Goal: Information Seeking & Learning: Learn about a topic

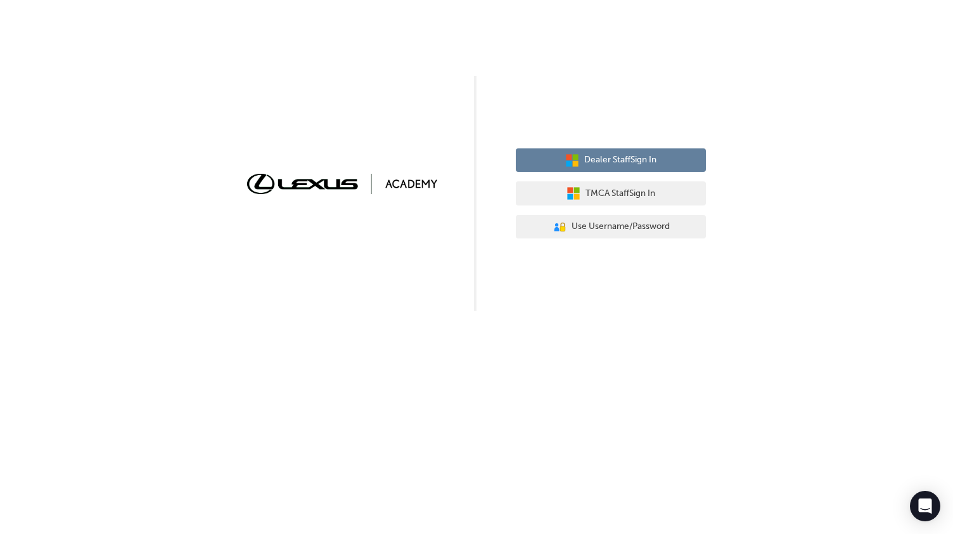
click at [638, 162] on span "Dealer Staff Sign In" at bounding box center [620, 160] width 72 height 15
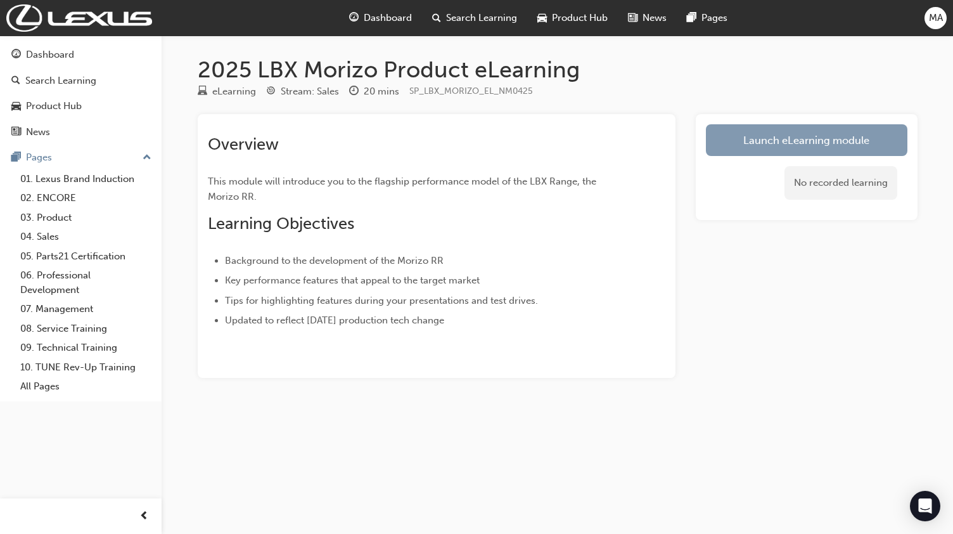
click at [779, 140] on link "Launch eLearning module" at bounding box center [807, 140] width 202 height 32
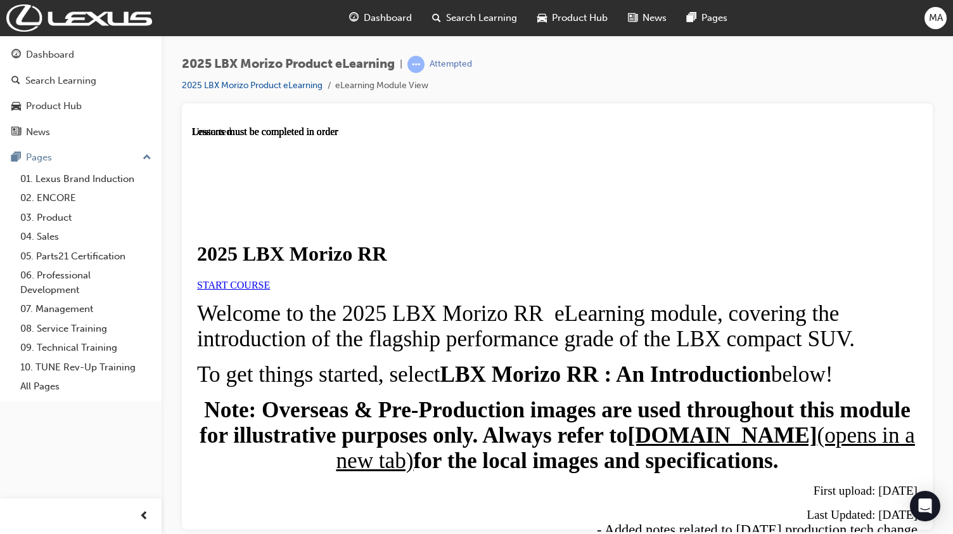
click at [270, 290] on span "START COURSE" at bounding box center [233, 284] width 73 height 11
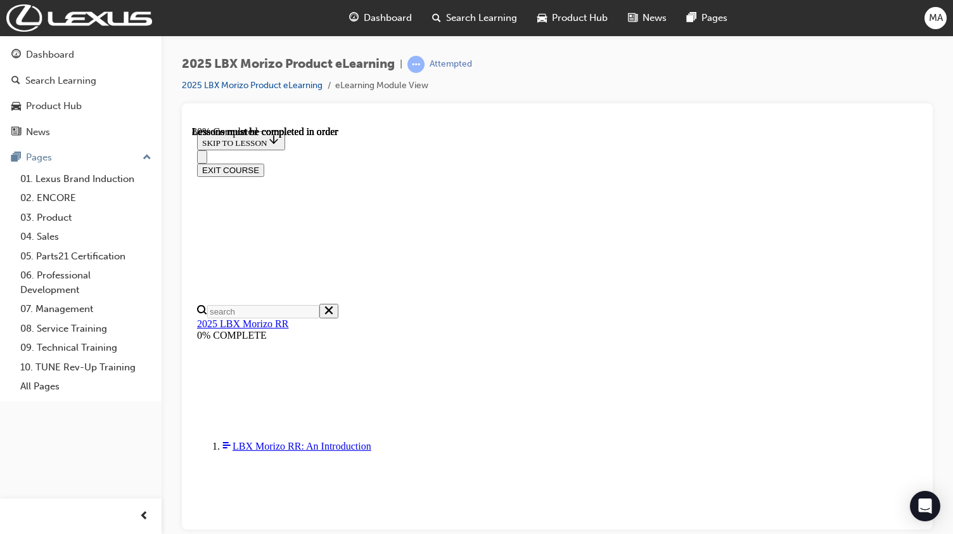
scroll to position [1166, 0]
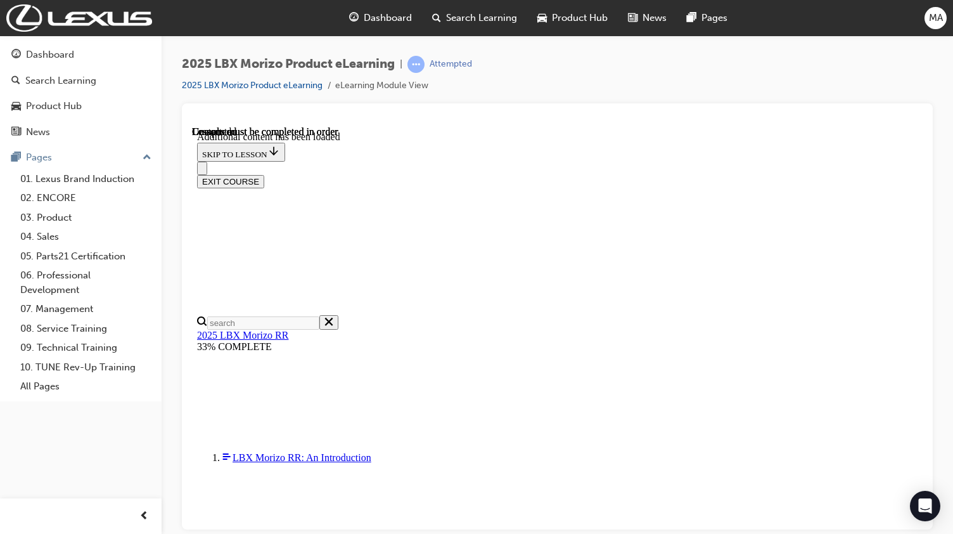
scroll to position [1972, 0]
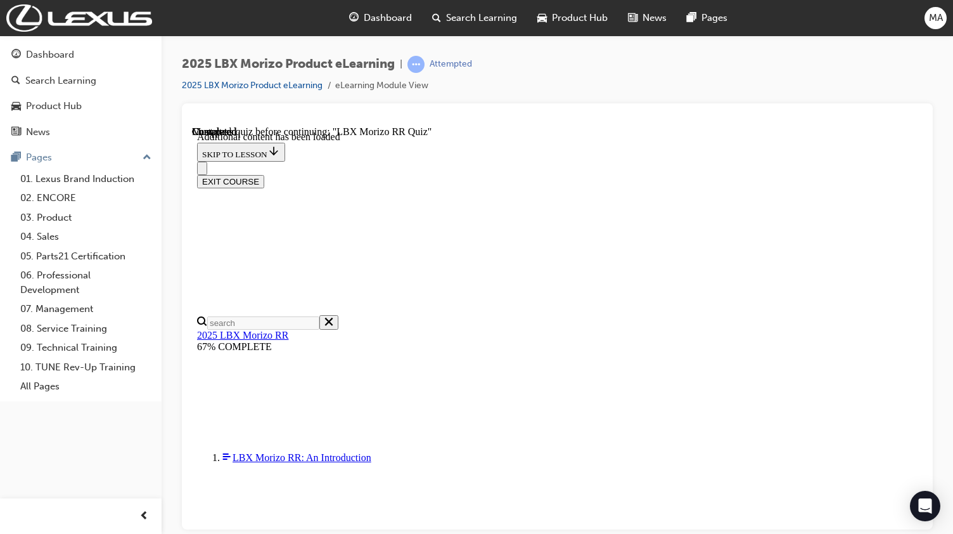
radio input "true"
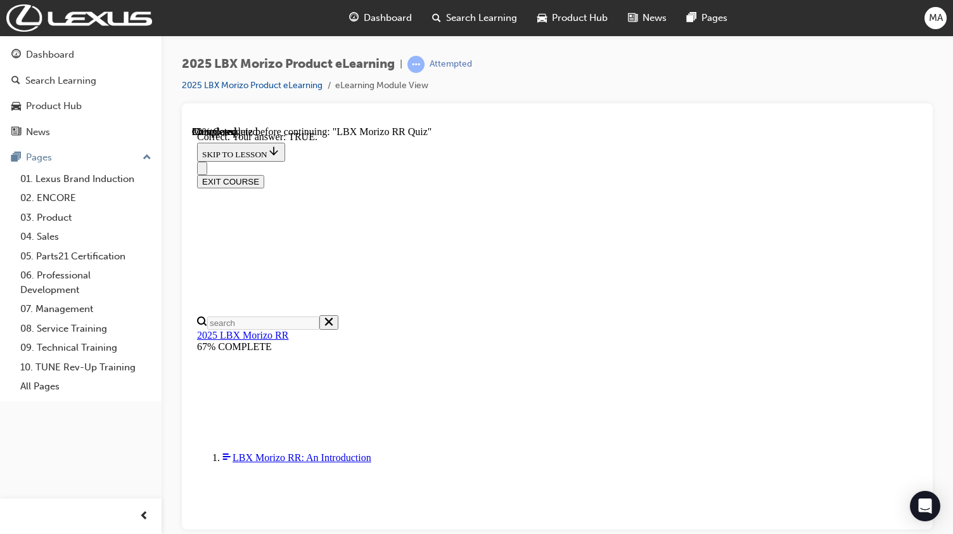
radio input "true"
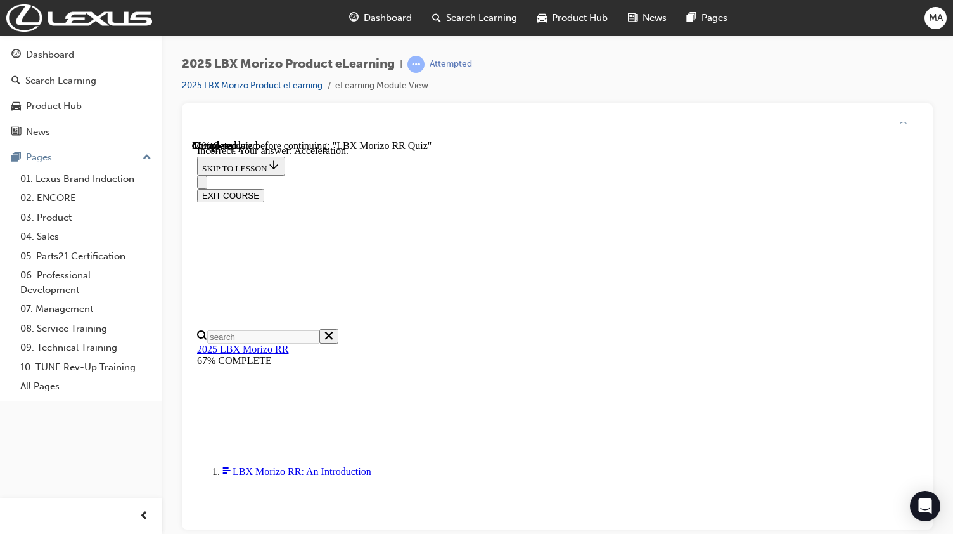
scroll to position [264, 0]
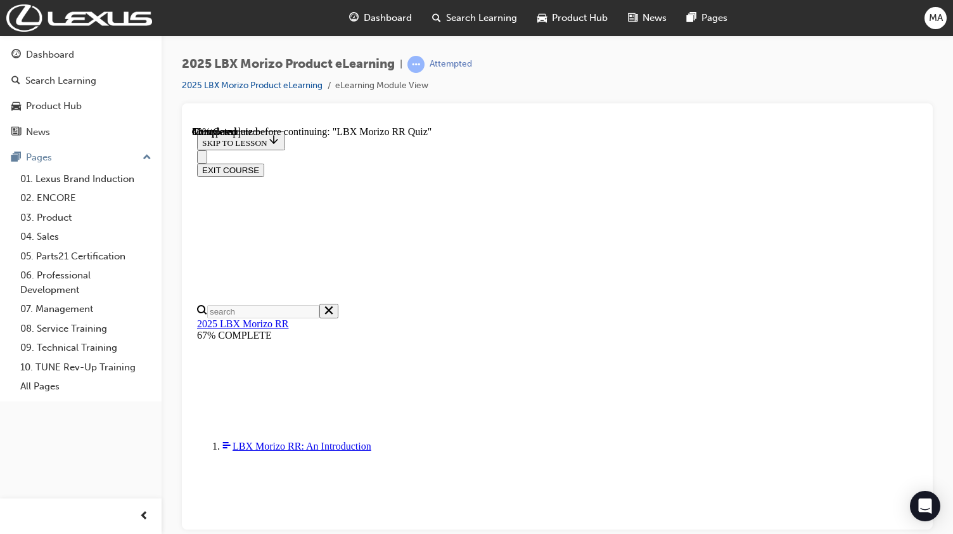
scroll to position [357, 0]
radio input "true"
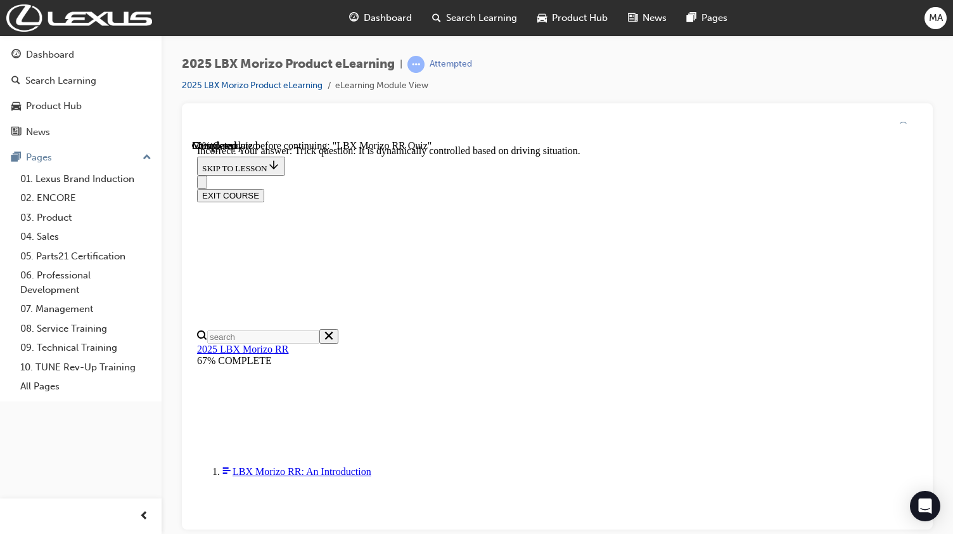
scroll to position [490, 0]
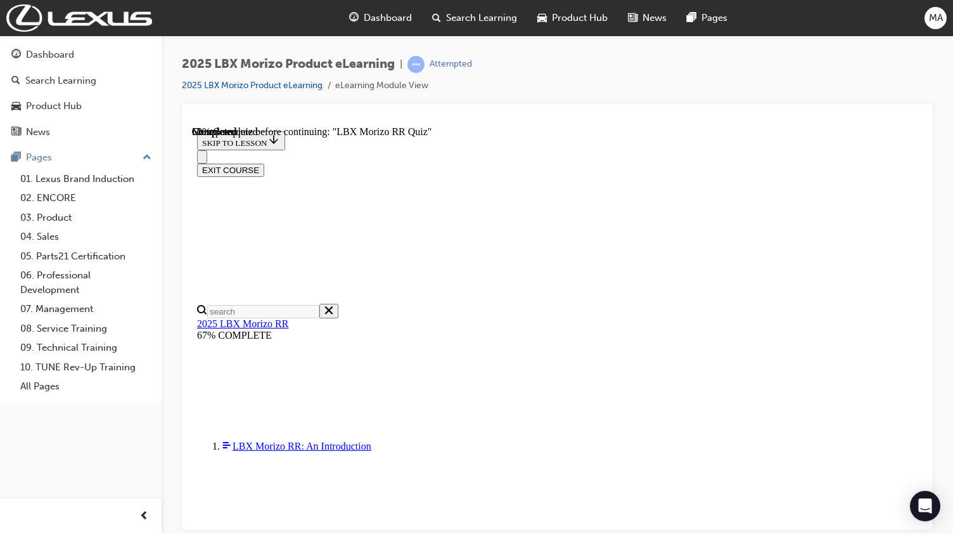
scroll to position [317, 0]
radio input "true"
drag, startPoint x: 636, startPoint y: 484, endPoint x: 746, endPoint y: 416, distance: 128.9
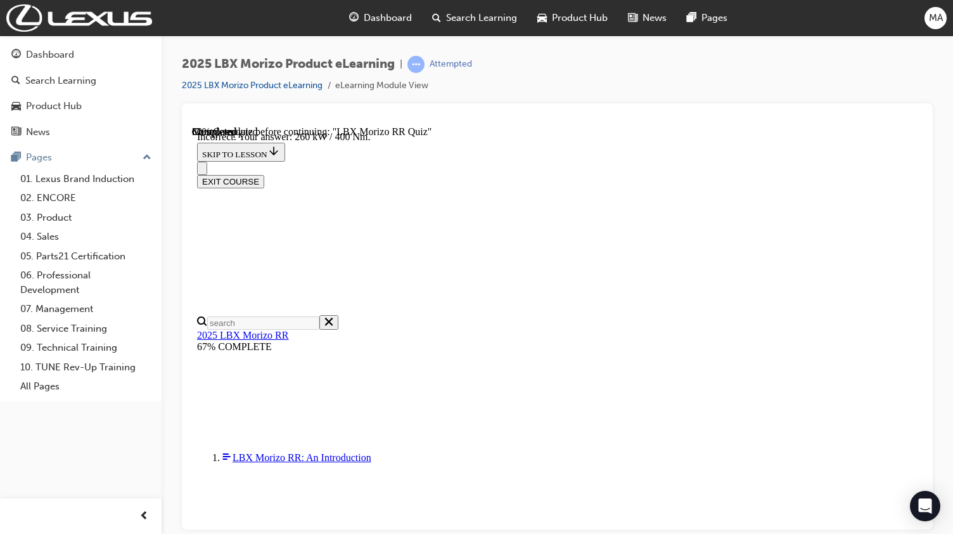
scroll to position [439, 0]
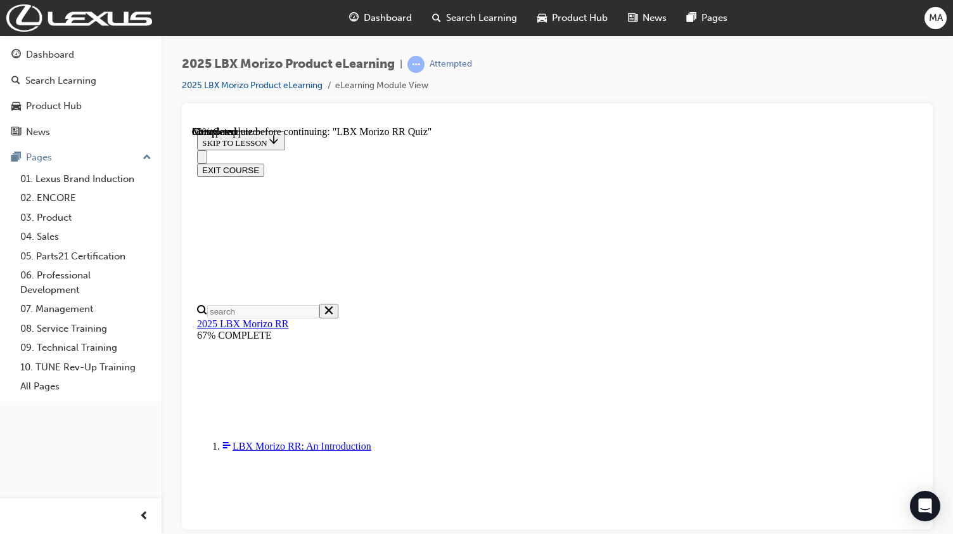
scroll to position [254, 0]
radio input "true"
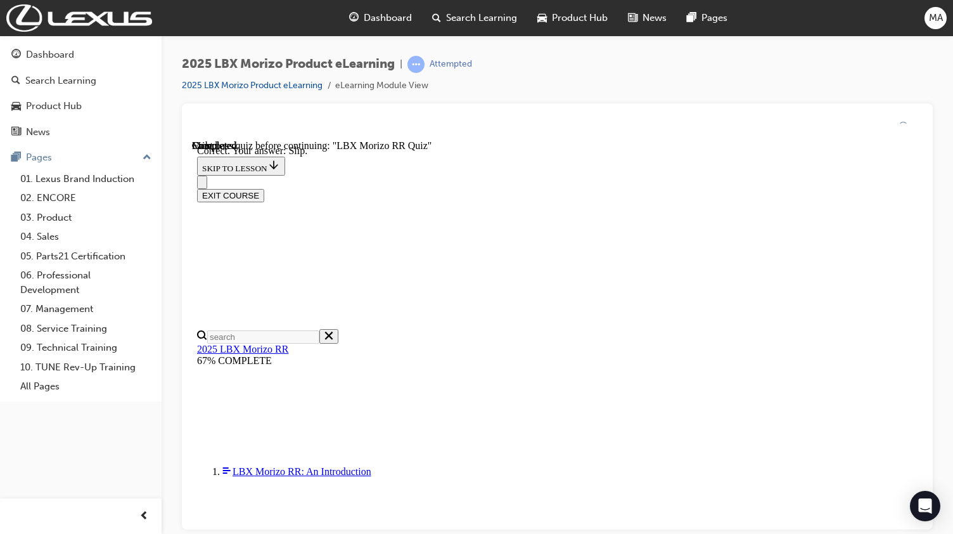
scroll to position [446, 0]
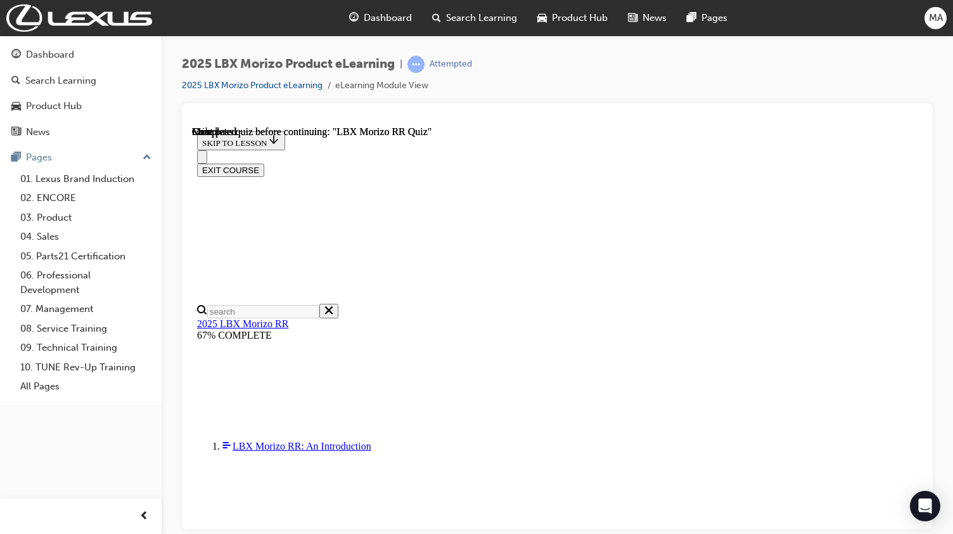
scroll to position [292, 0]
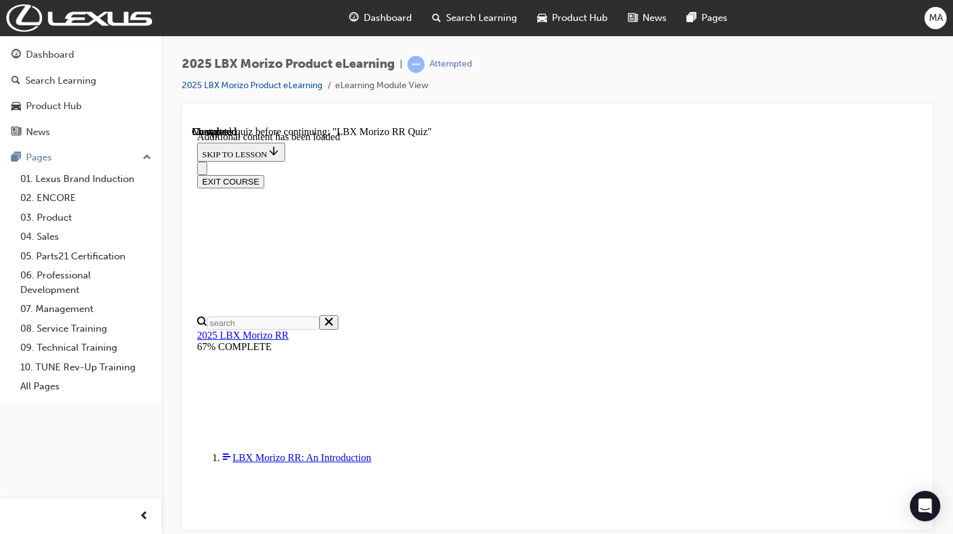
scroll to position [1852, 0]
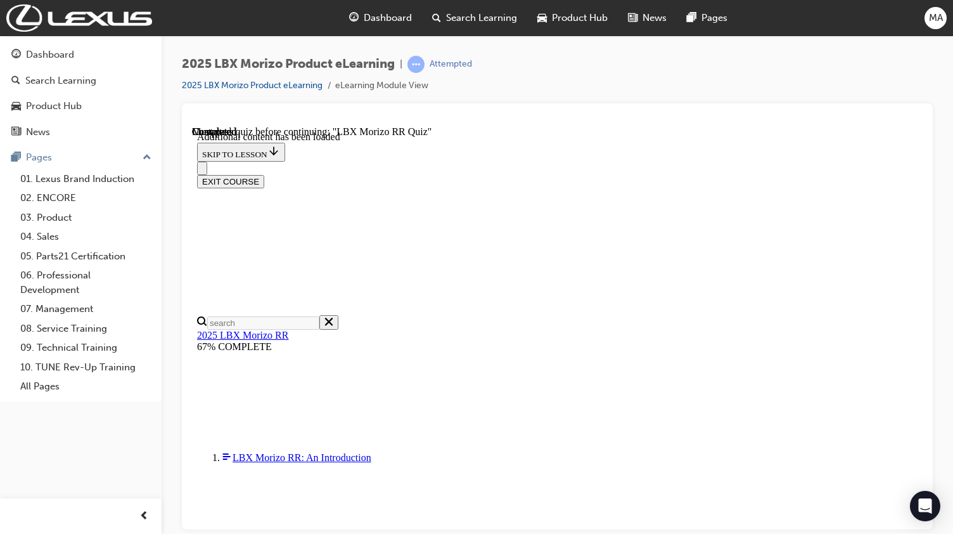
scroll to position [1109, 0]
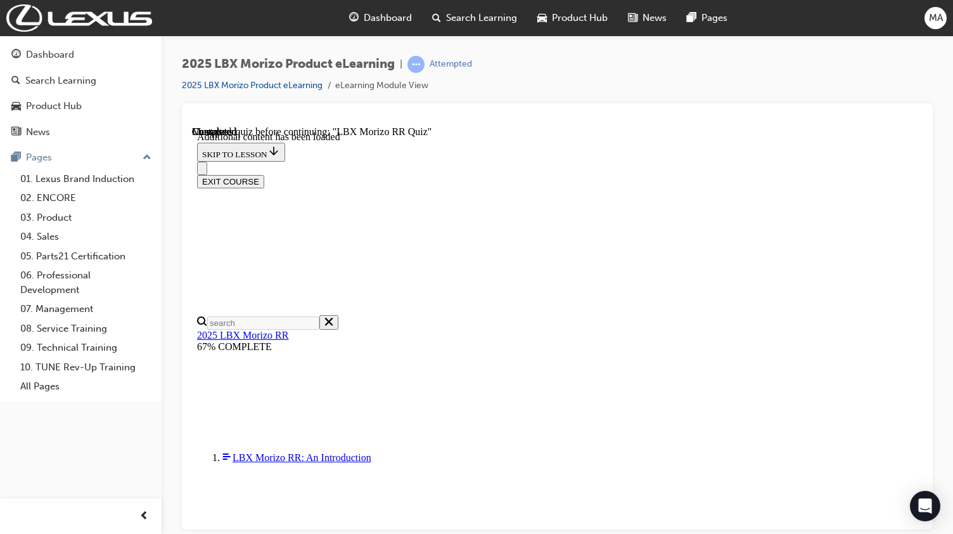
scroll to position [1275, 0]
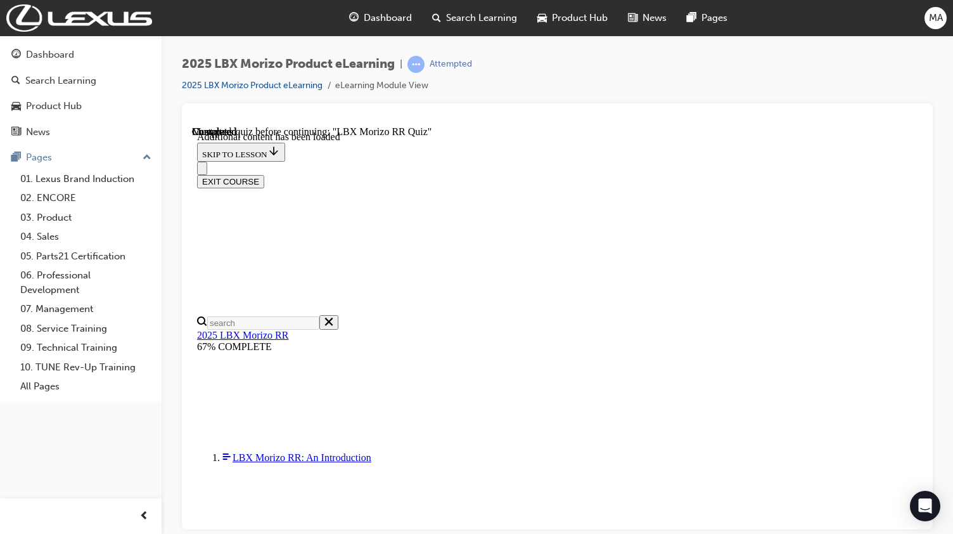
scroll to position [842, 0]
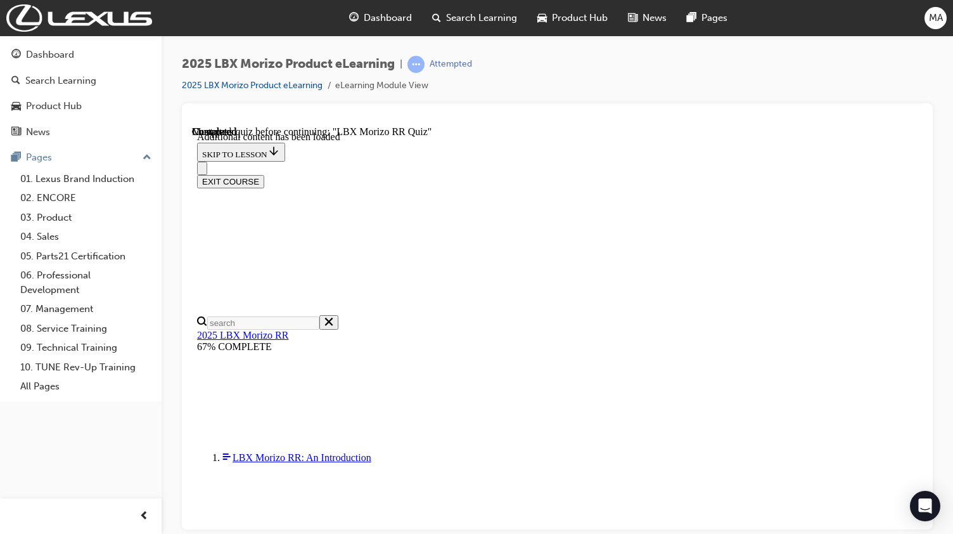
scroll to position [298, 0]
radio input "true"
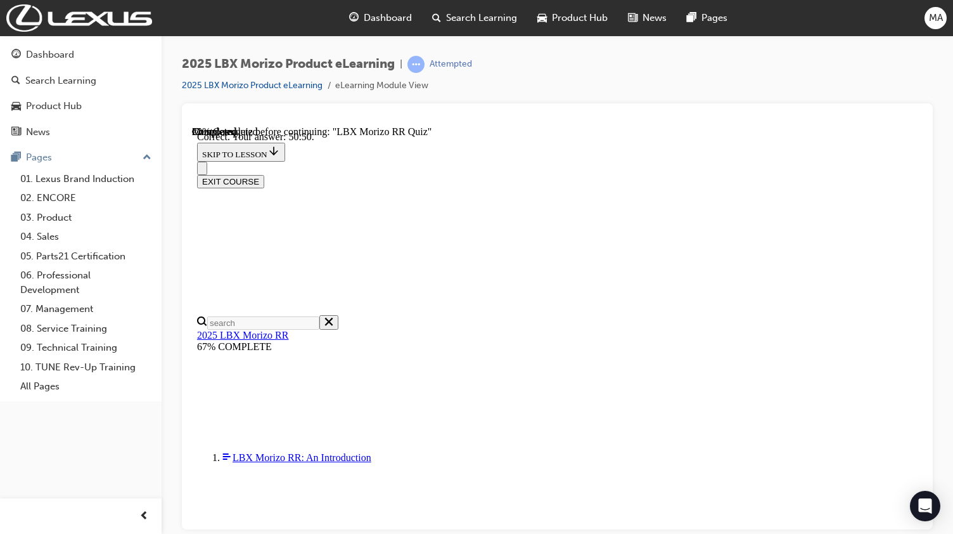
scroll to position [490, 0]
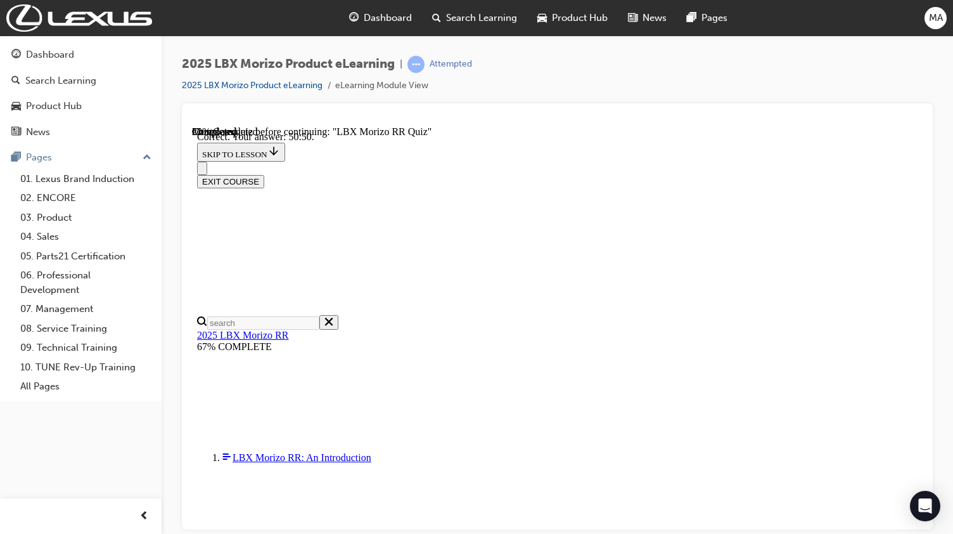
radio input "true"
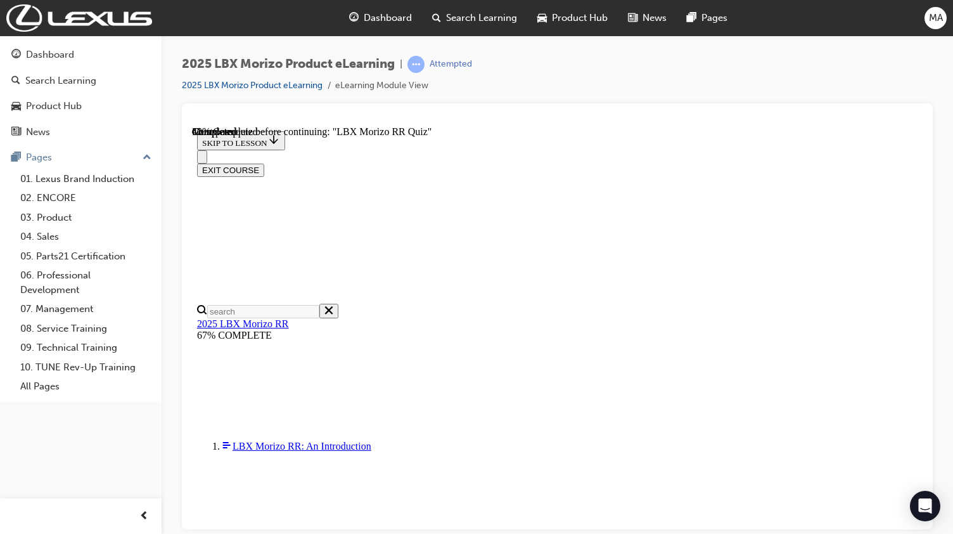
scroll to position [317, 0]
radio input "true"
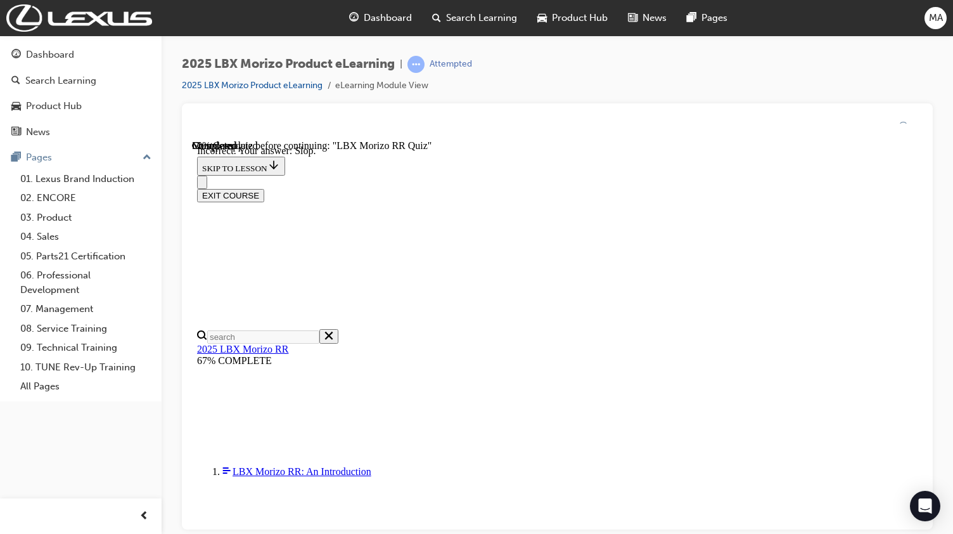
scroll to position [446, 0]
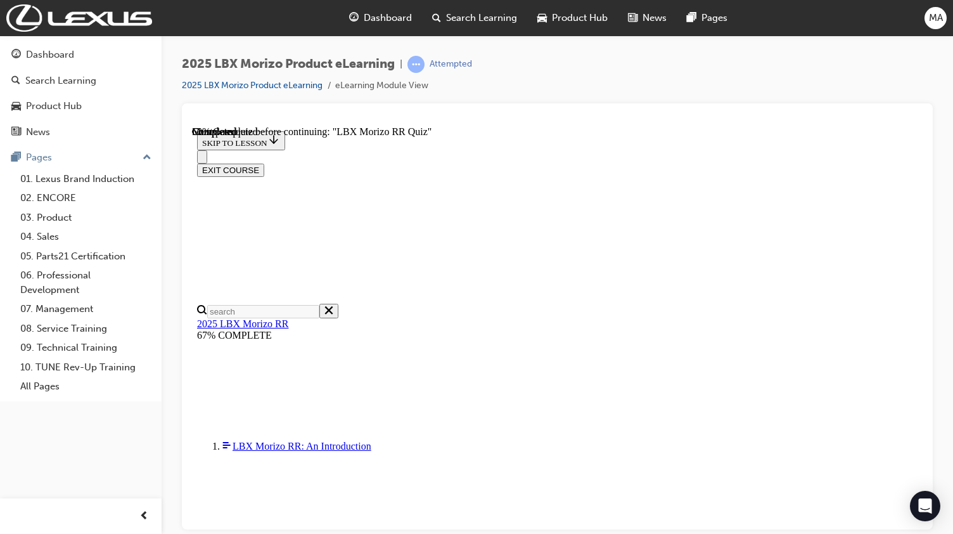
scroll to position [254, 0]
radio input "true"
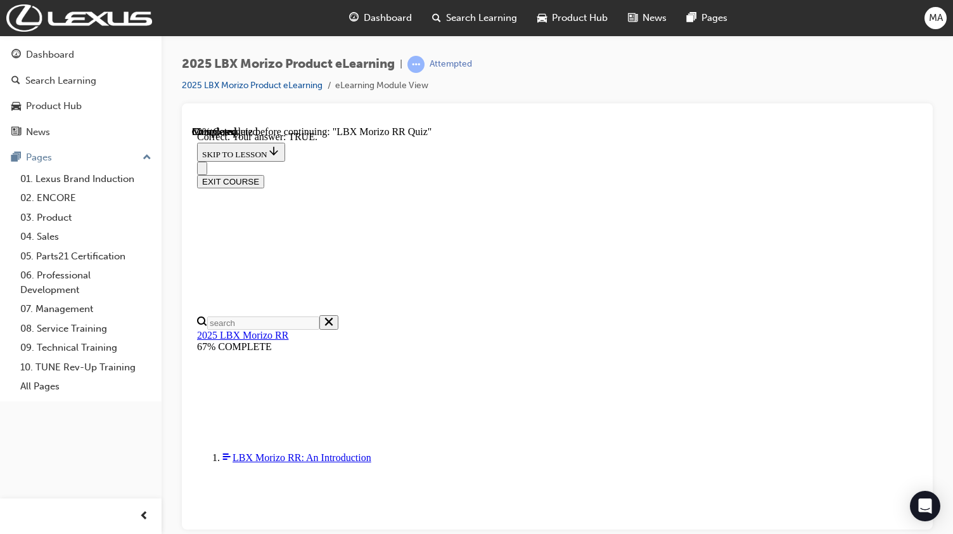
scroll to position [414, 0]
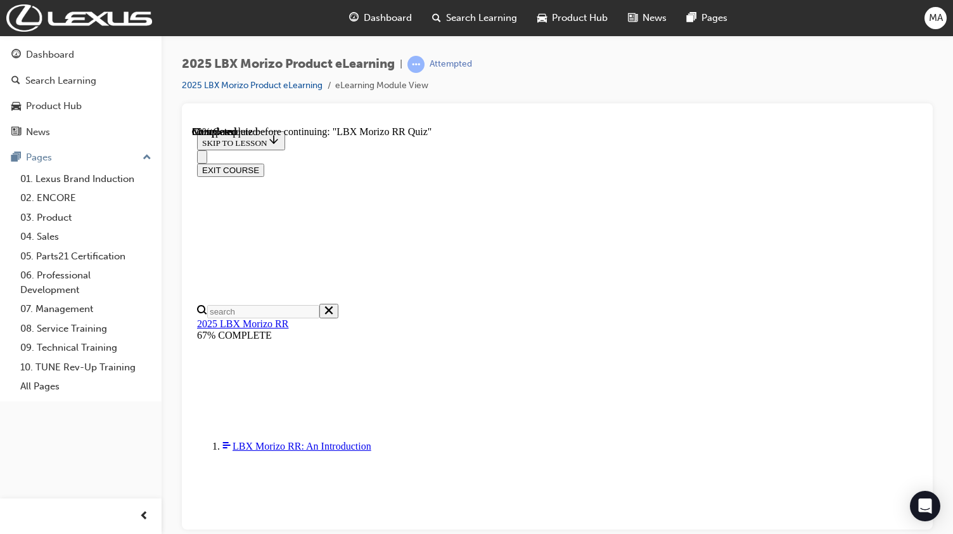
scroll to position [190, 0]
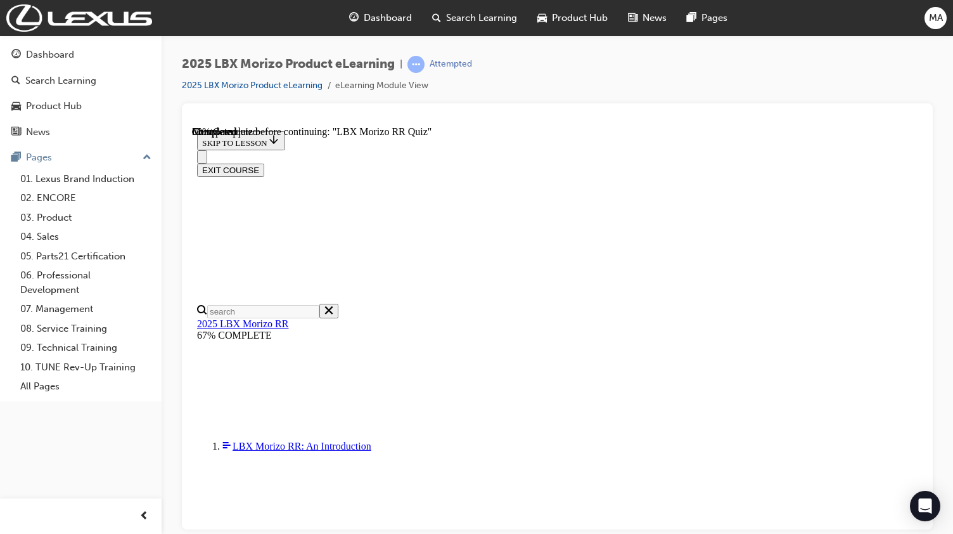
radio input "true"
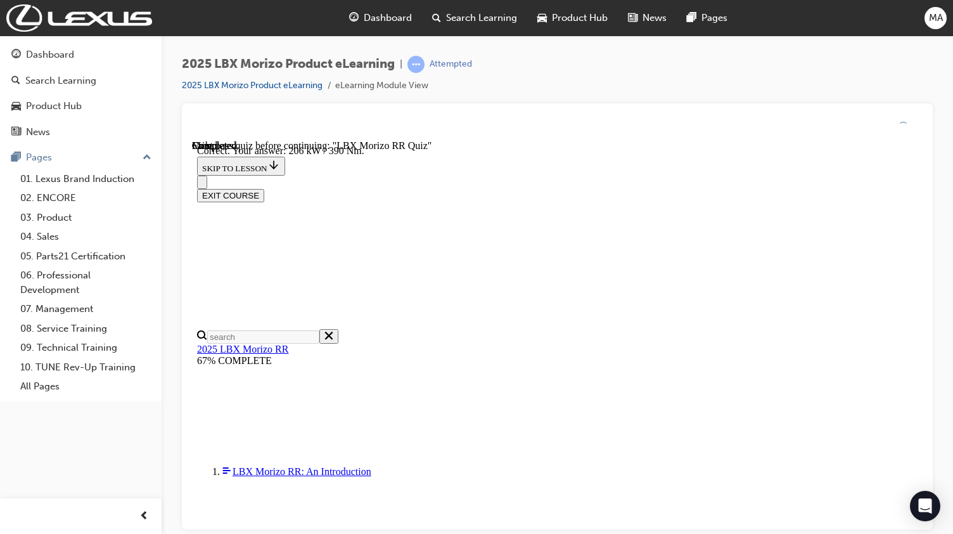
scroll to position [439, 0]
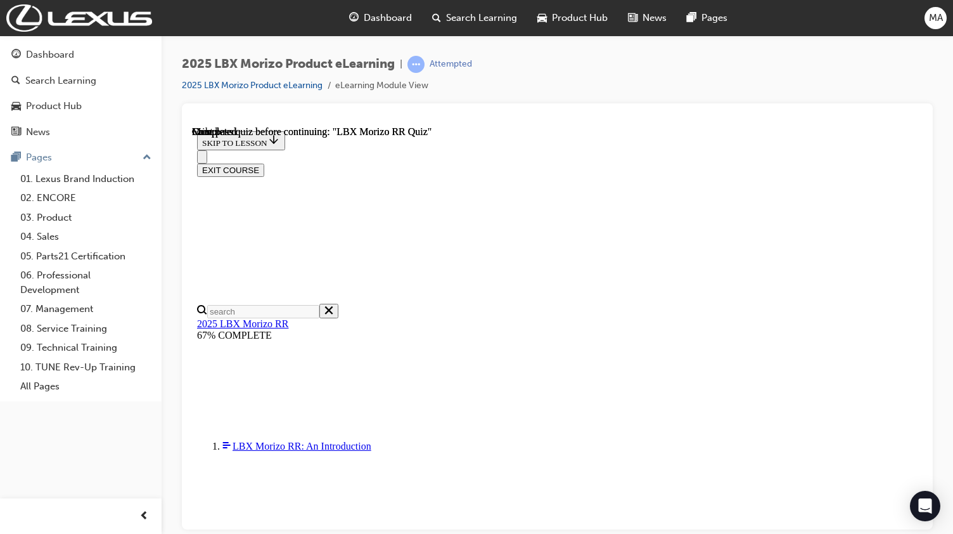
scroll to position [292, 0]
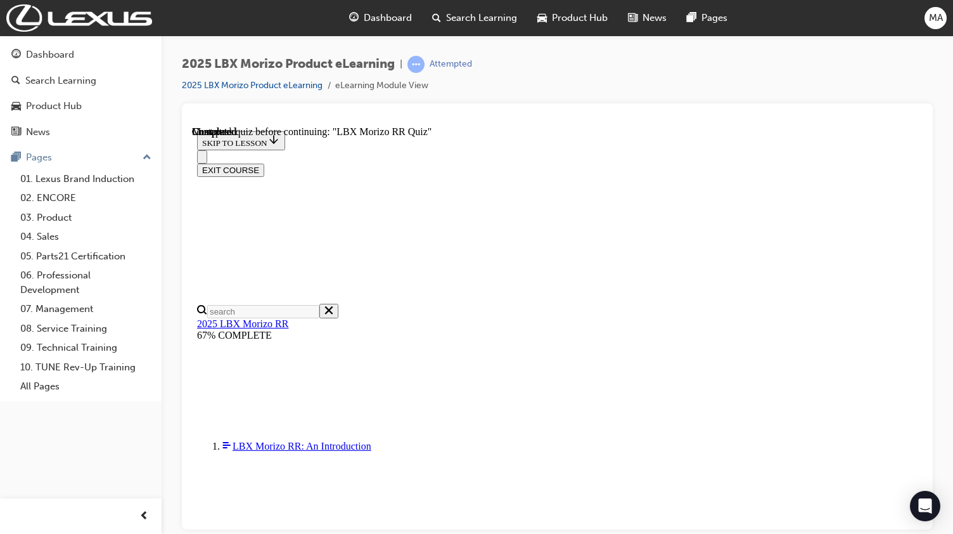
radio input "true"
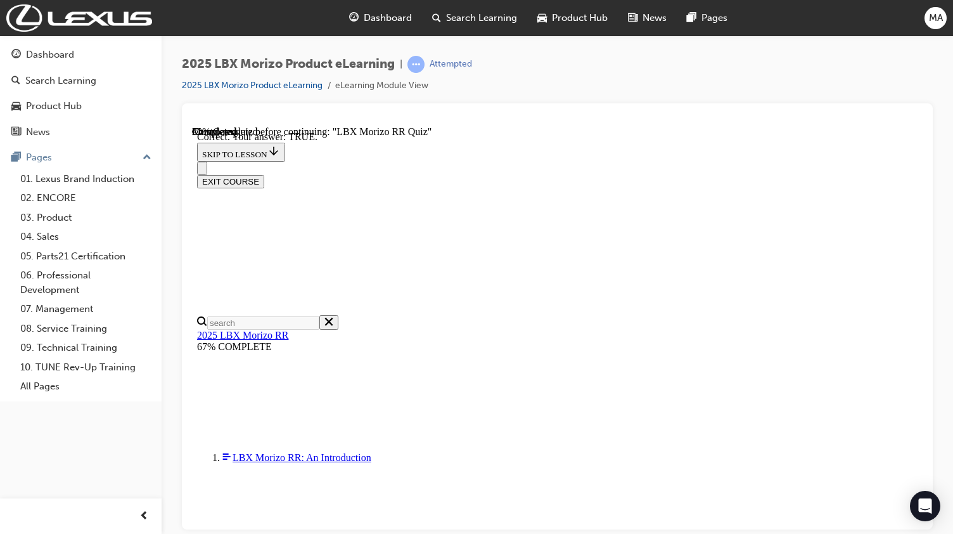
scroll to position [414, 0]
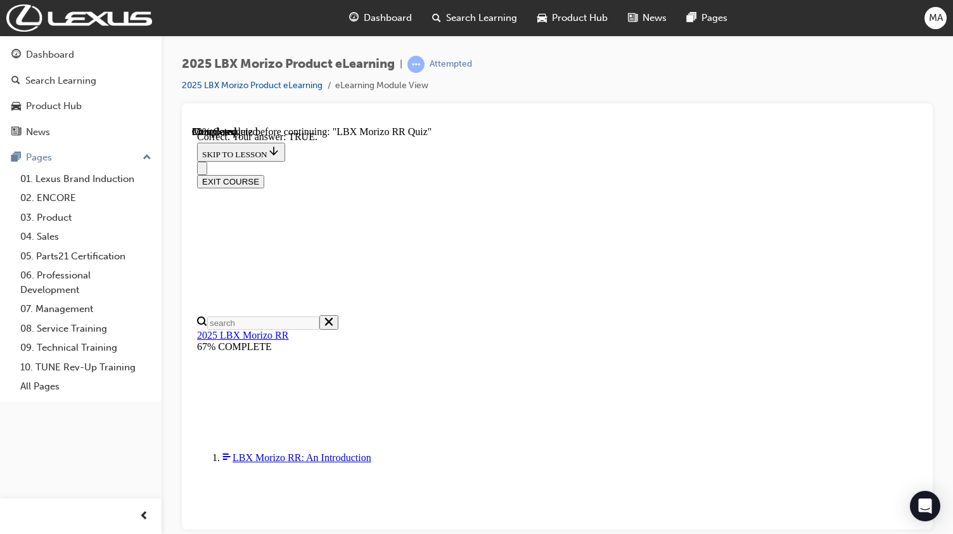
radio input "true"
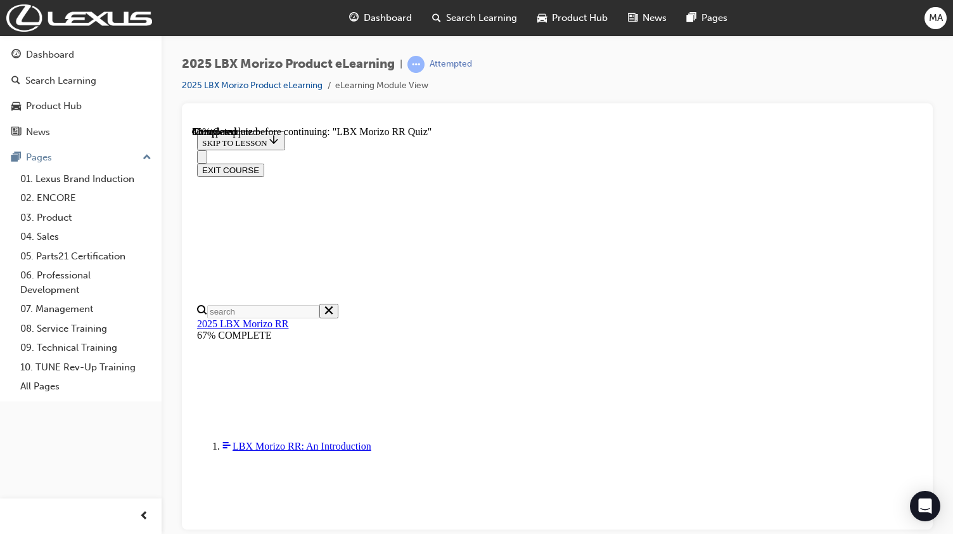
scroll to position [368, 0]
radio input "true"
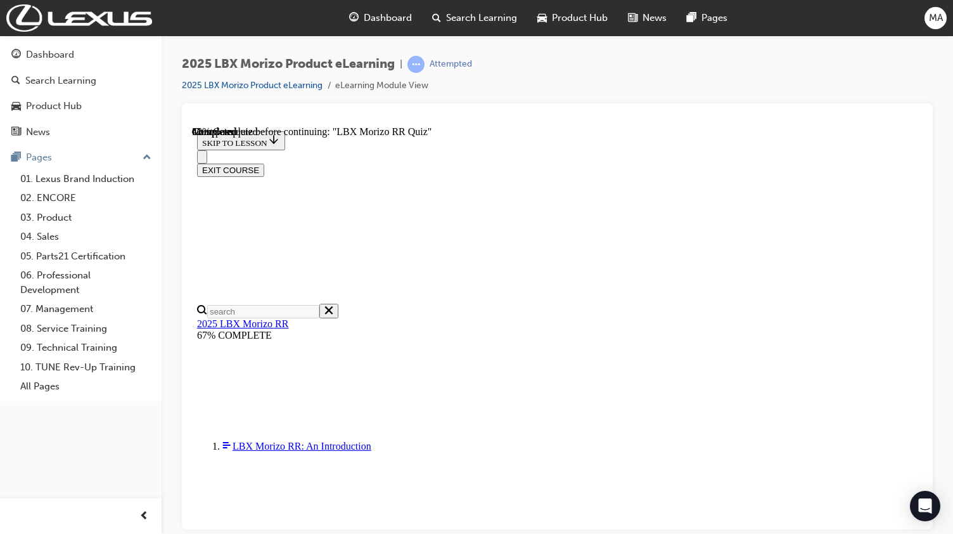
radio input "true"
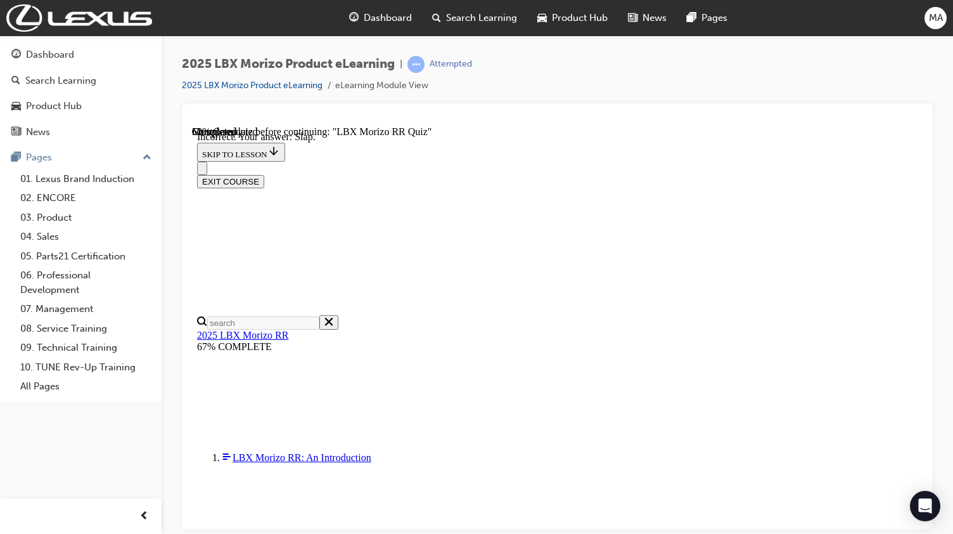
scroll to position [129, 0]
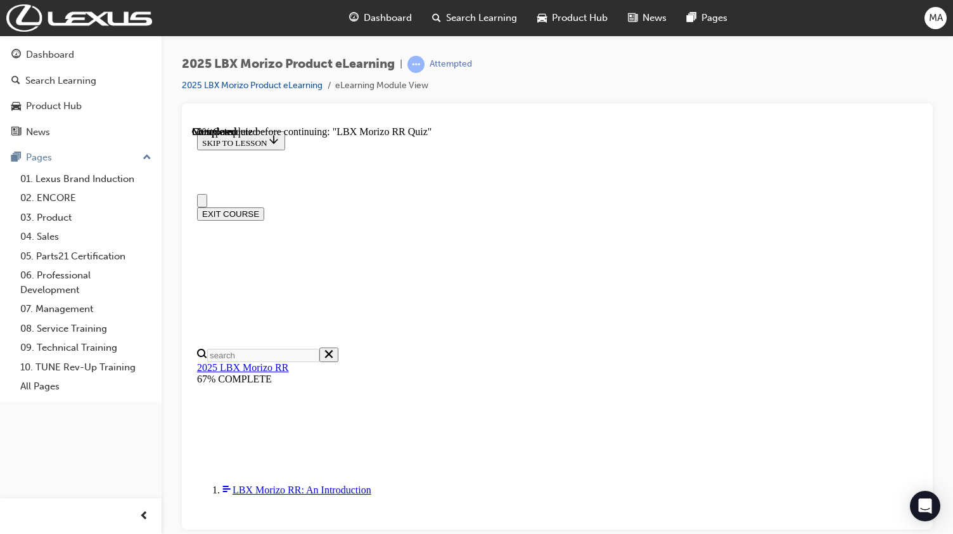
scroll to position [127, 0]
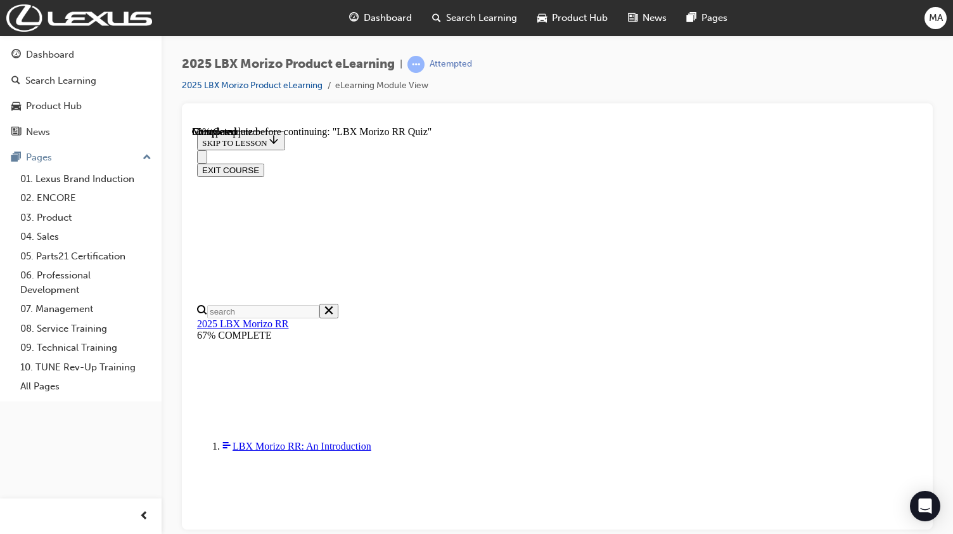
radio input "true"
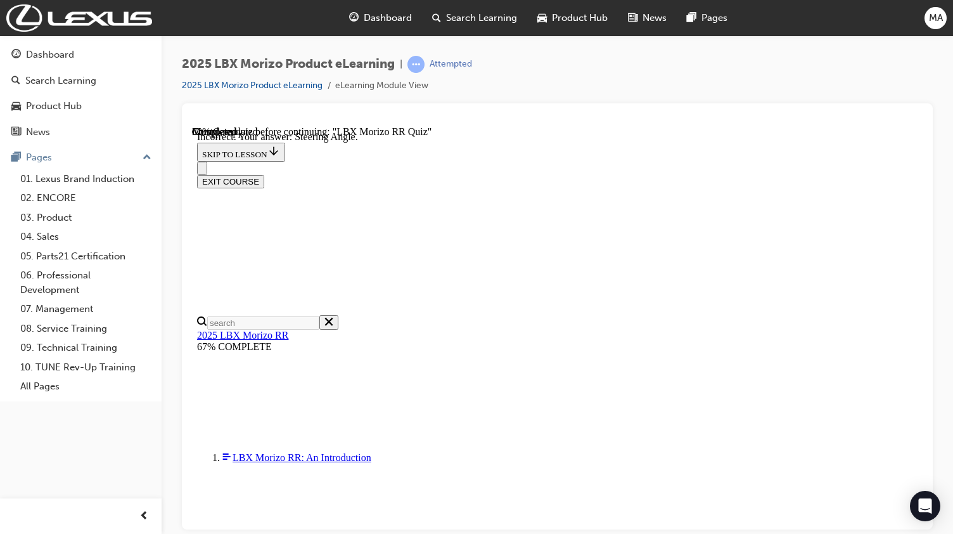
scroll to position [74, 0]
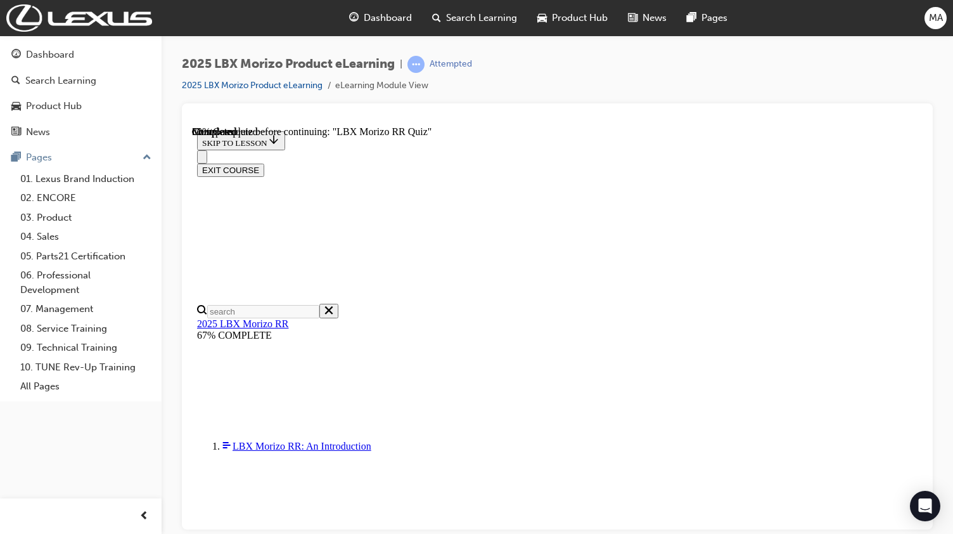
scroll to position [362, 0]
radio input "true"
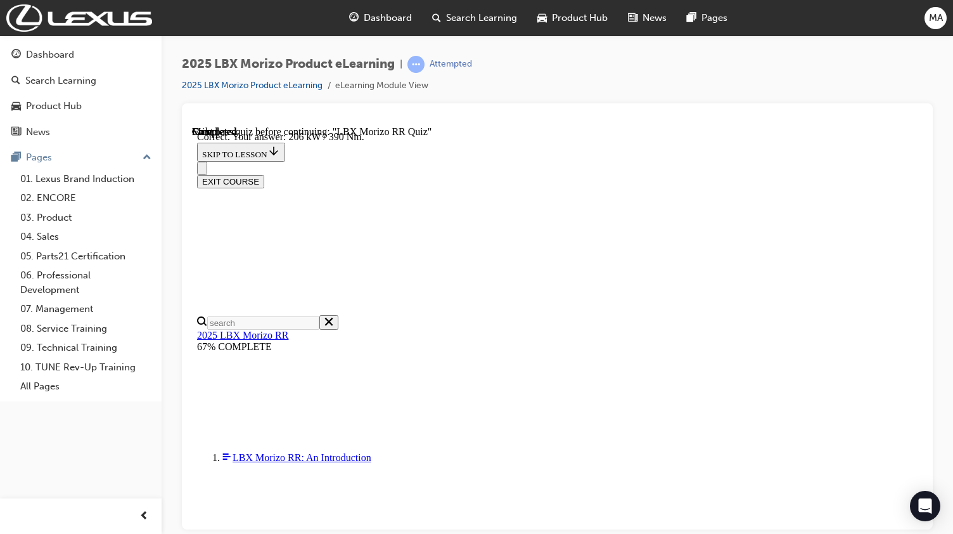
scroll to position [439, 0]
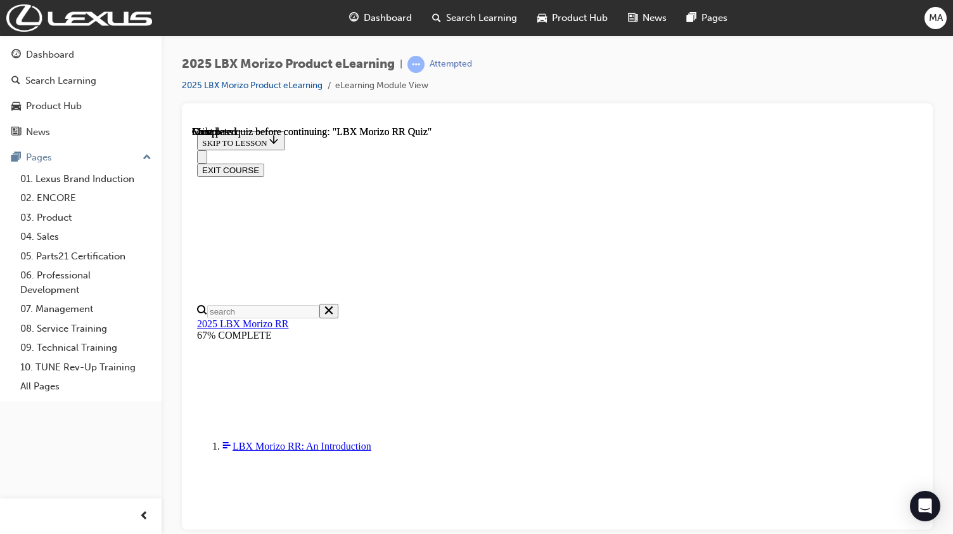
scroll to position [292, 0]
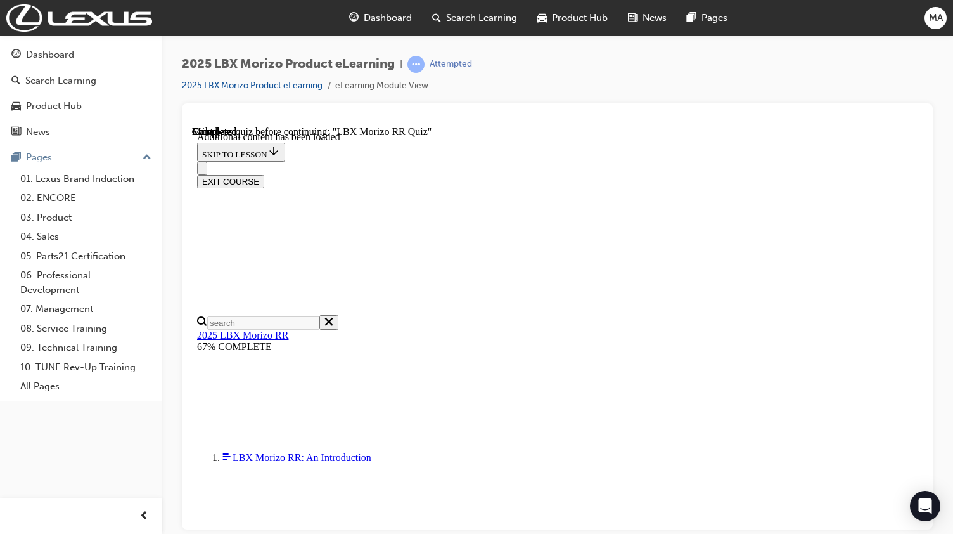
scroll to position [44, 0]
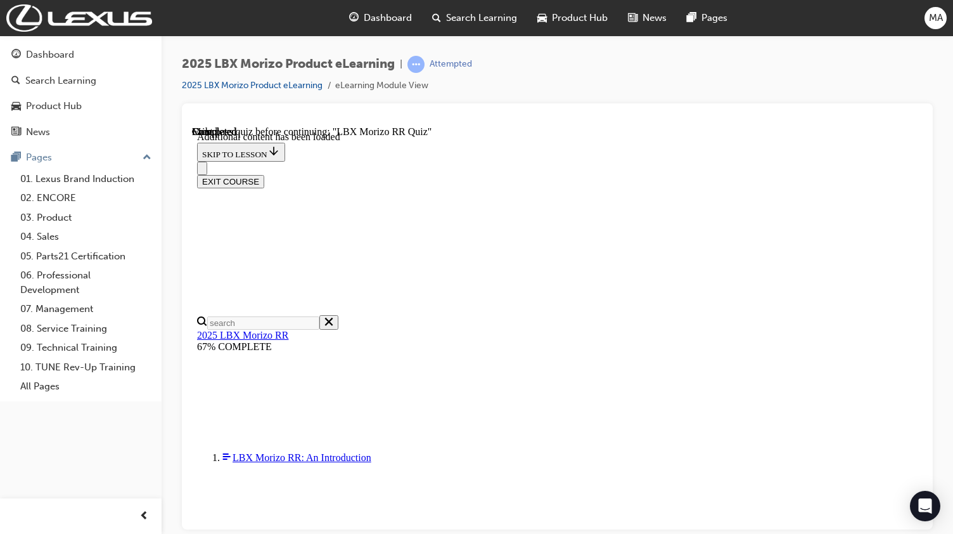
scroll to position [805, 0]
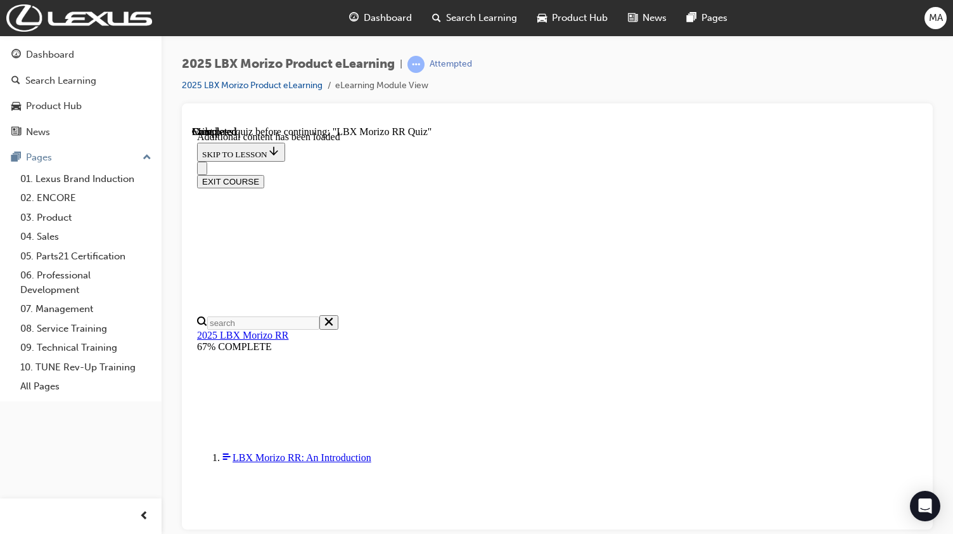
scroll to position [0, 0]
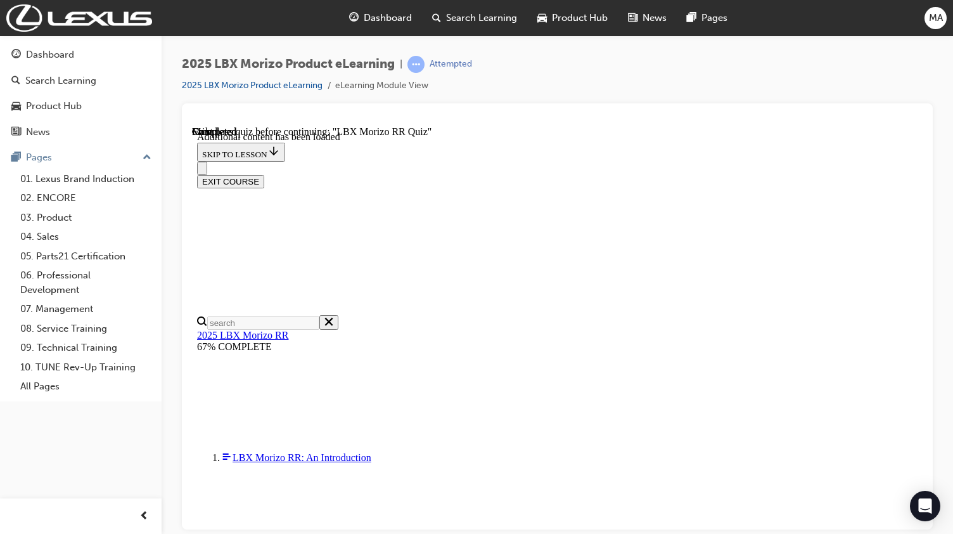
scroll to position [1023, 10]
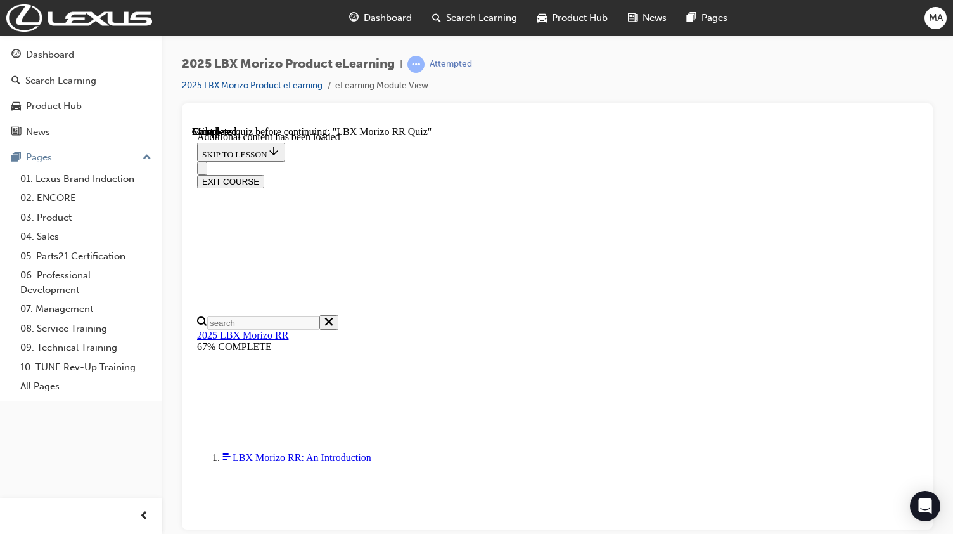
scroll to position [1020, 10]
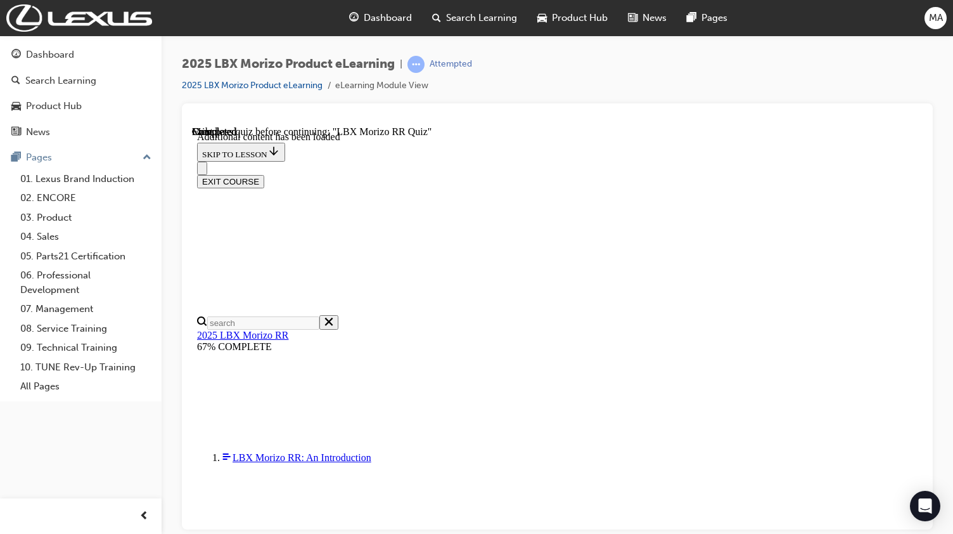
click at [925, 245] on div at bounding box center [557, 316] width 751 height 426
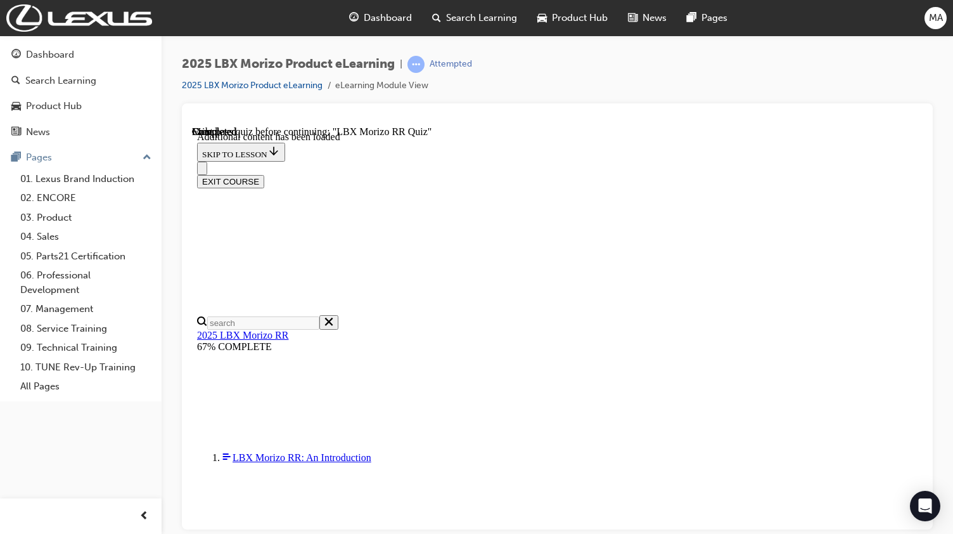
drag, startPoint x: 681, startPoint y: 293, endPoint x: 634, endPoint y: 282, distance: 48.3
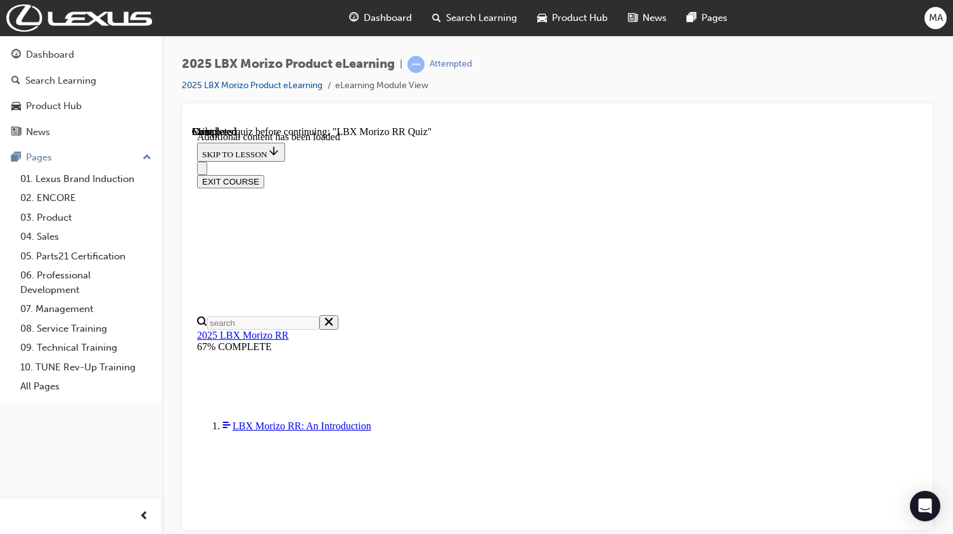
scroll to position [148, 0]
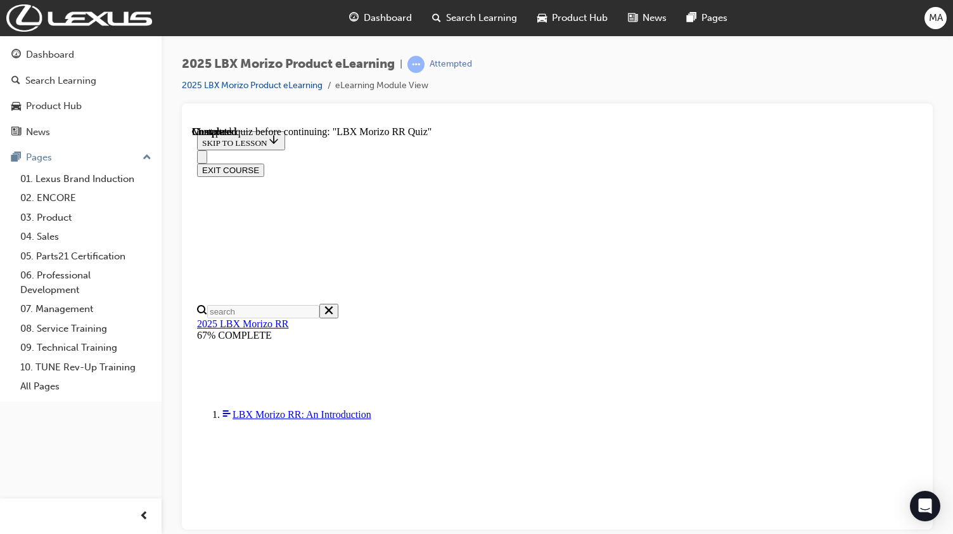
radio input "true"
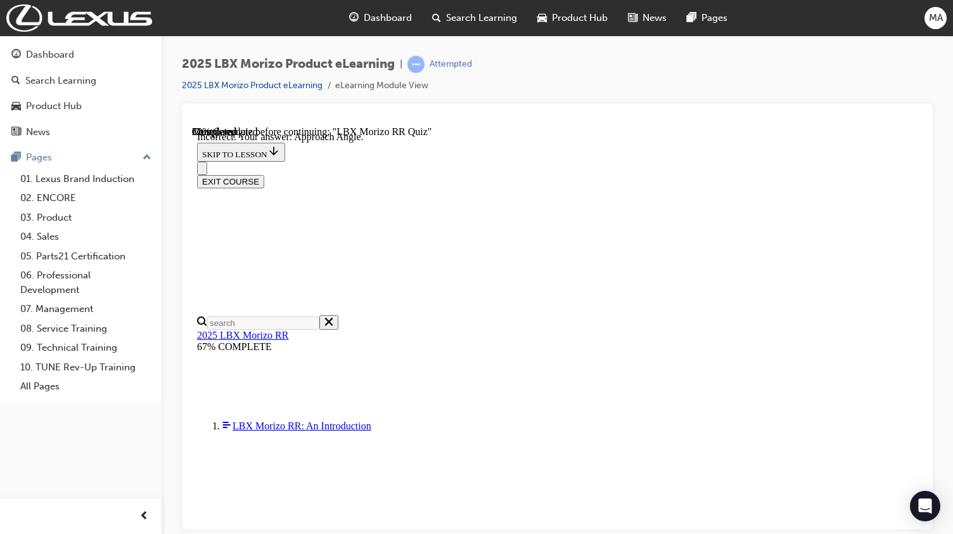
scroll to position [137, 0]
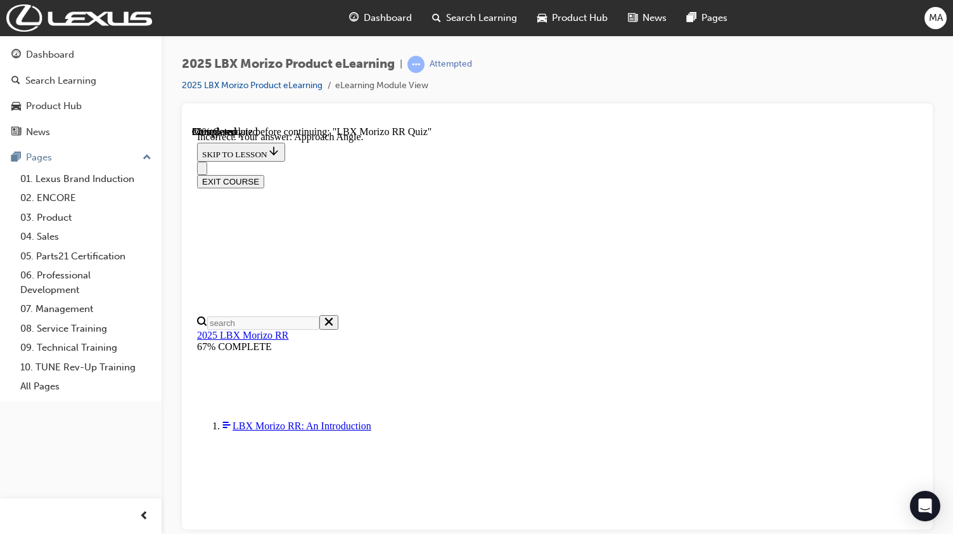
scroll to position [242, 0]
radio input "true"
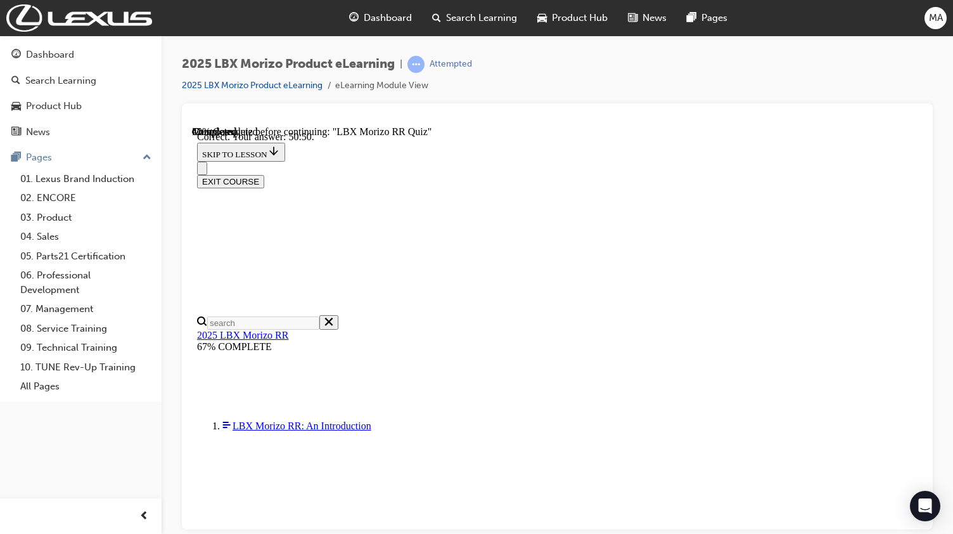
scroll to position [490, 0]
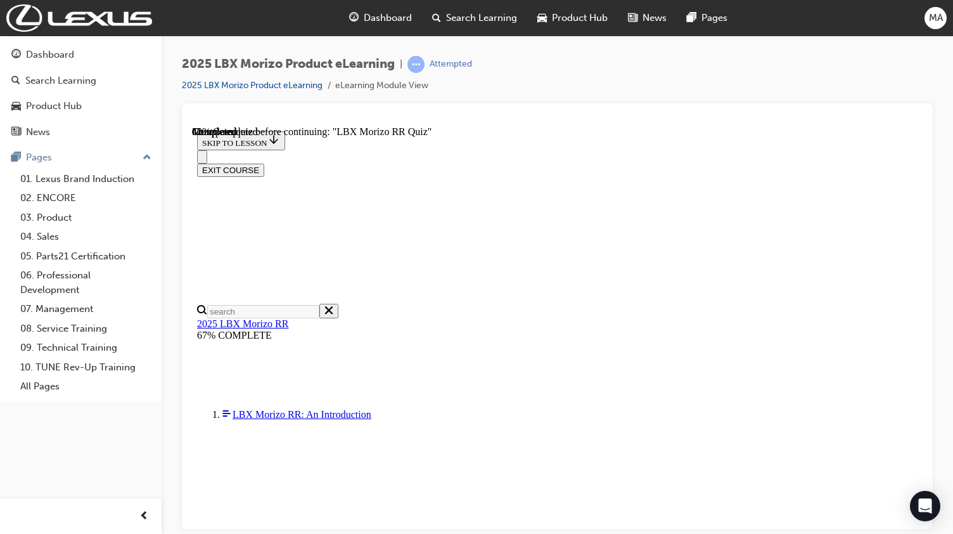
scroll to position [317, 0]
radio input "true"
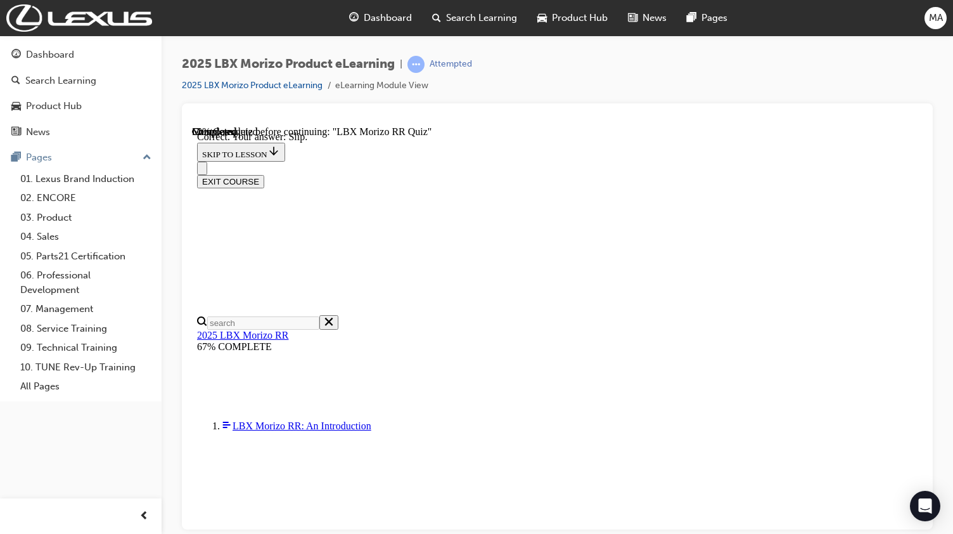
scroll to position [446, 0]
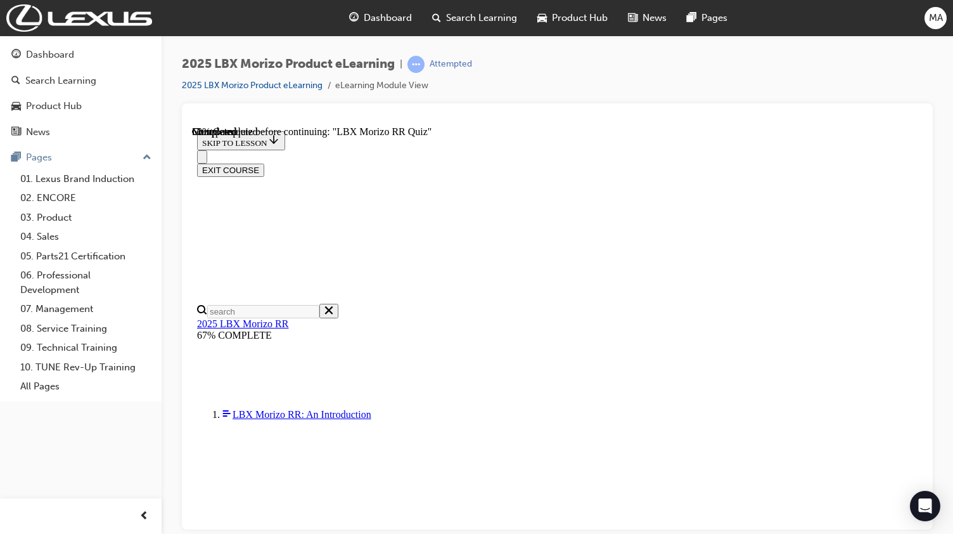
scroll to position [317, 0]
radio input "true"
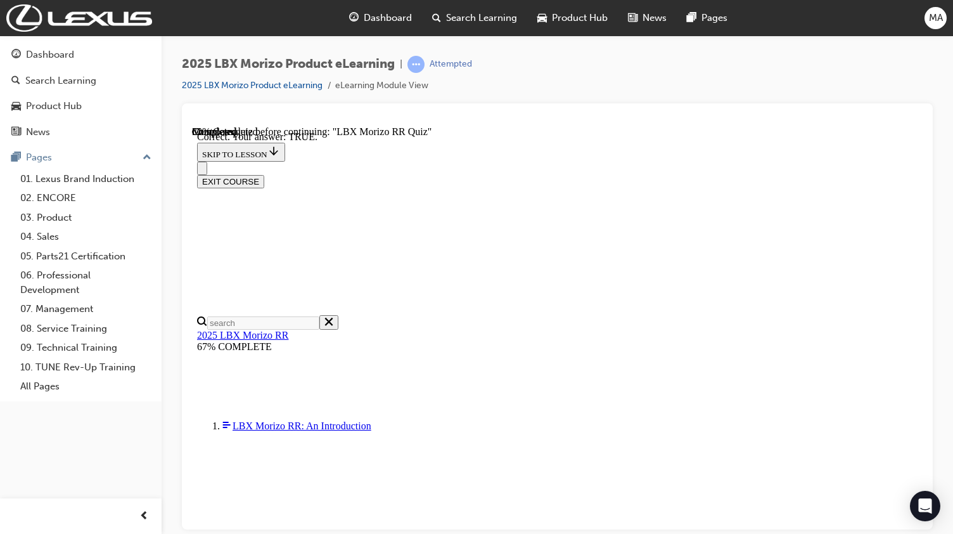
scroll to position [414, 0]
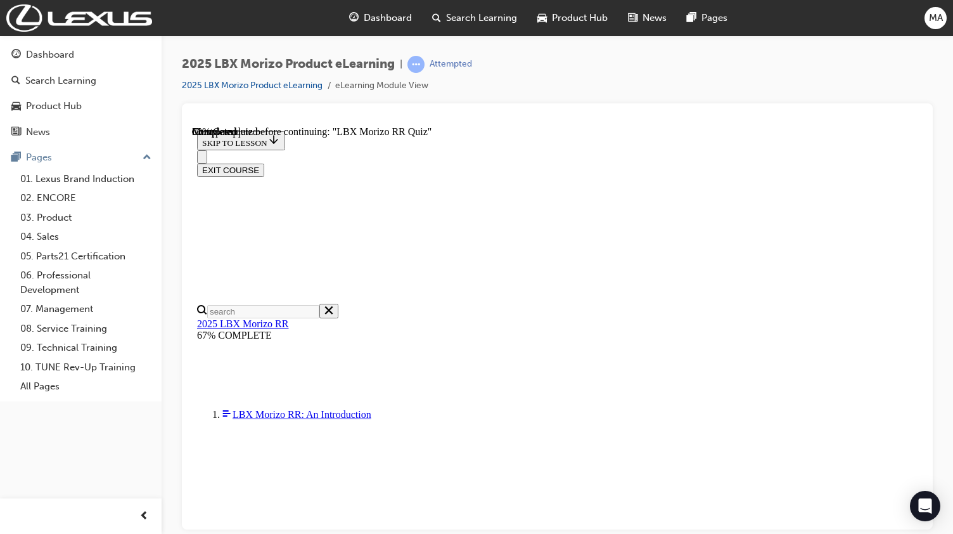
scroll to position [317, 0]
radio input "true"
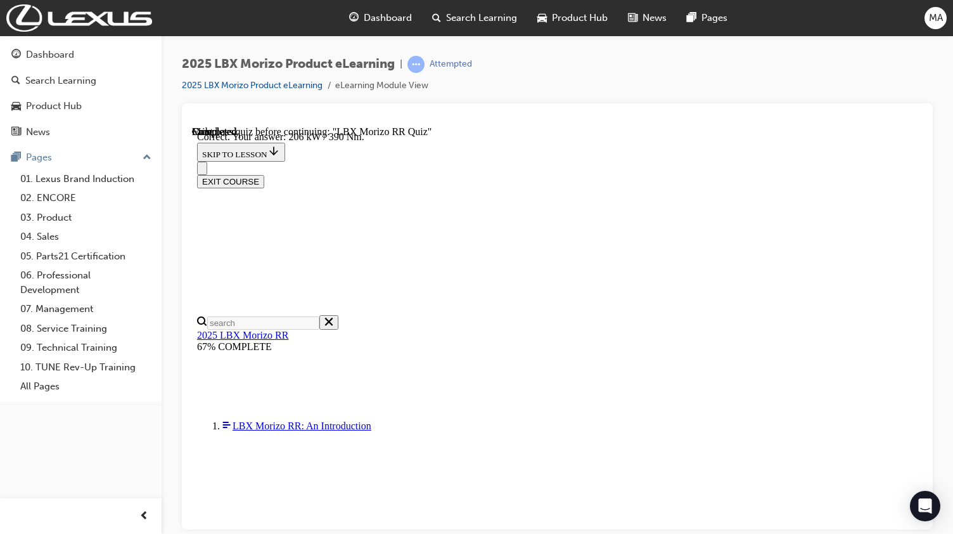
scroll to position [439, 0]
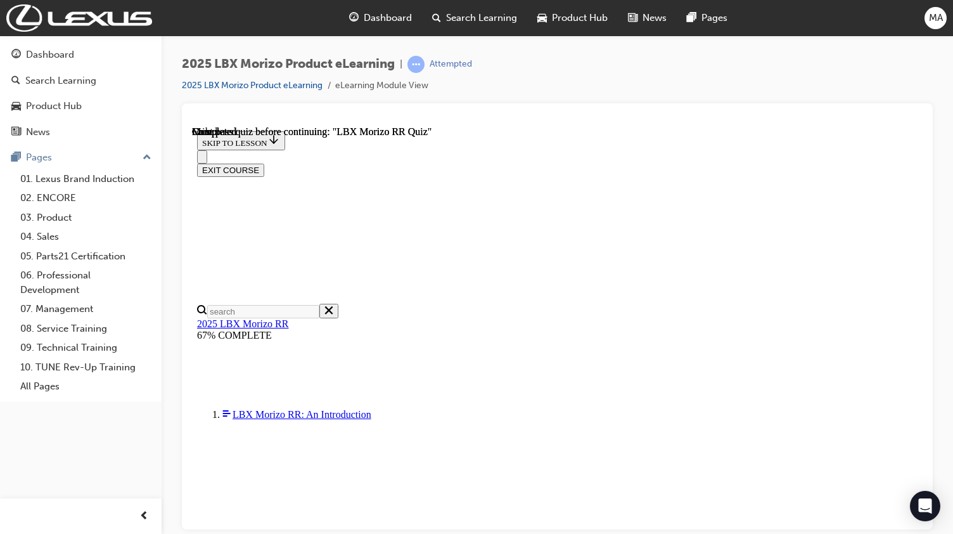
scroll to position [292, 0]
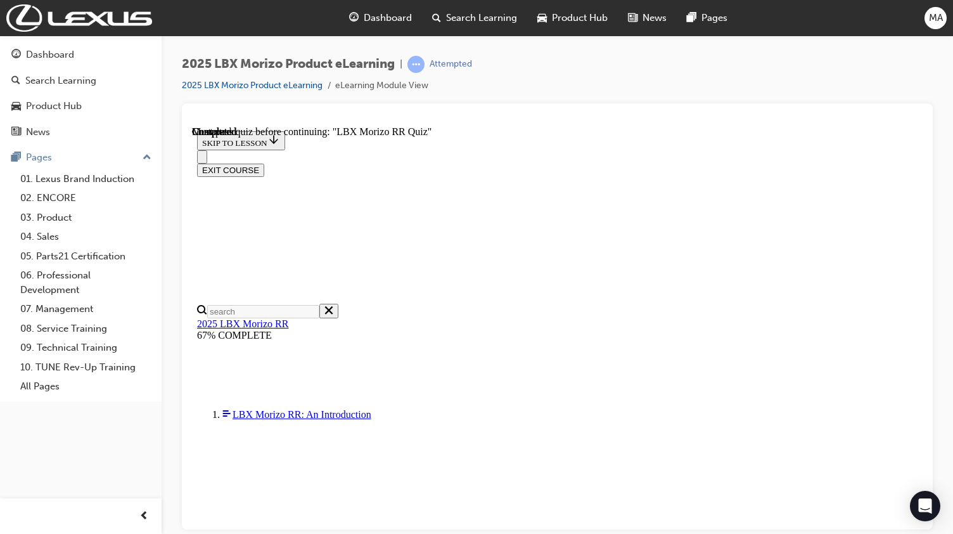
radio input "true"
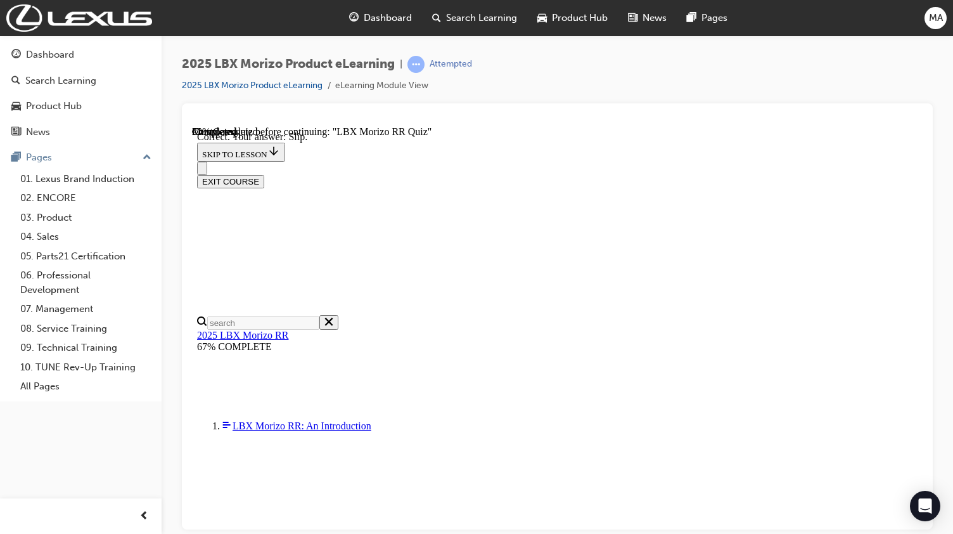
scroll to position [446, 0]
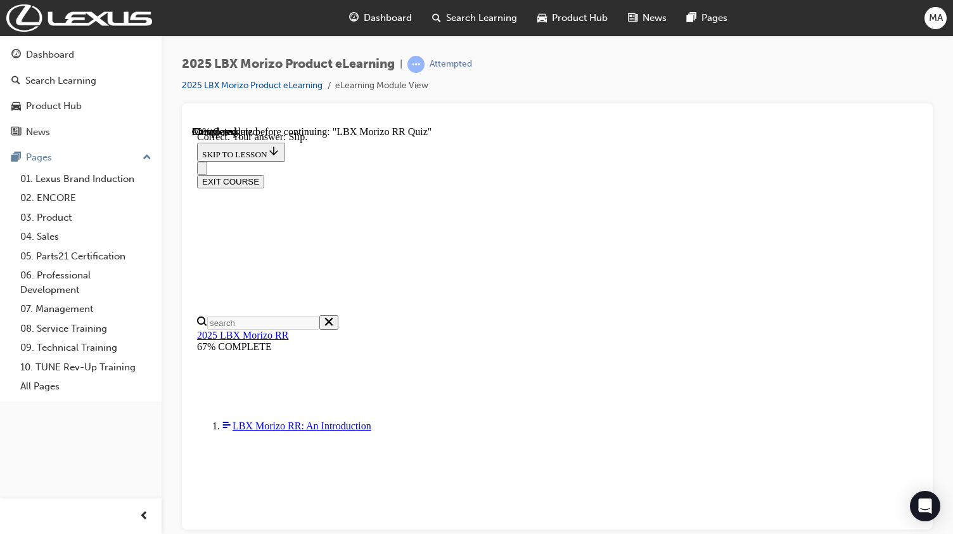
radio input "true"
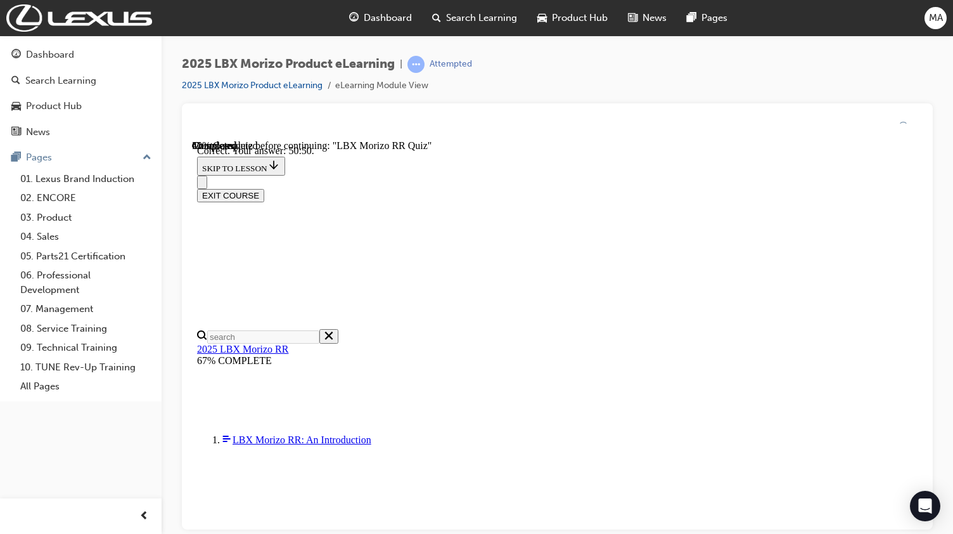
scroll to position [490, 0]
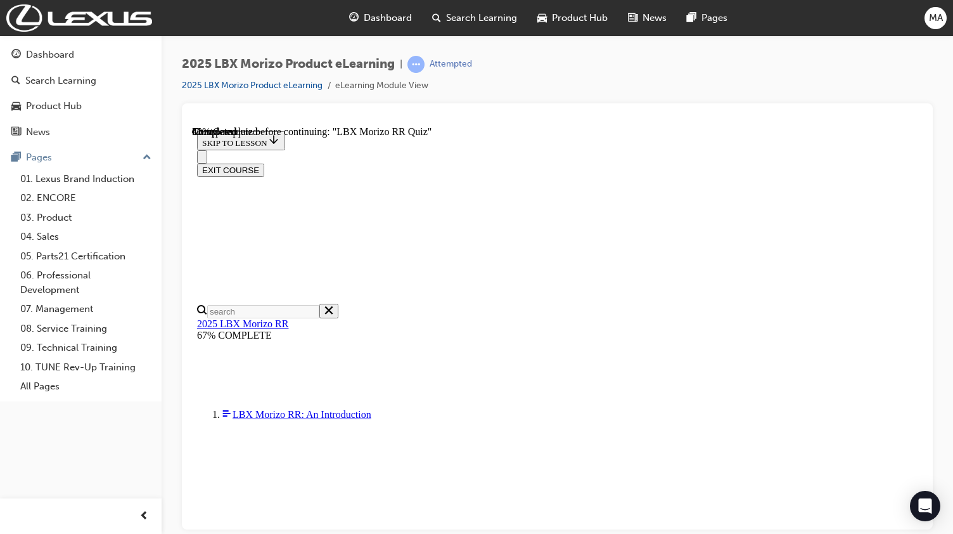
scroll to position [337, 0]
radio input "true"
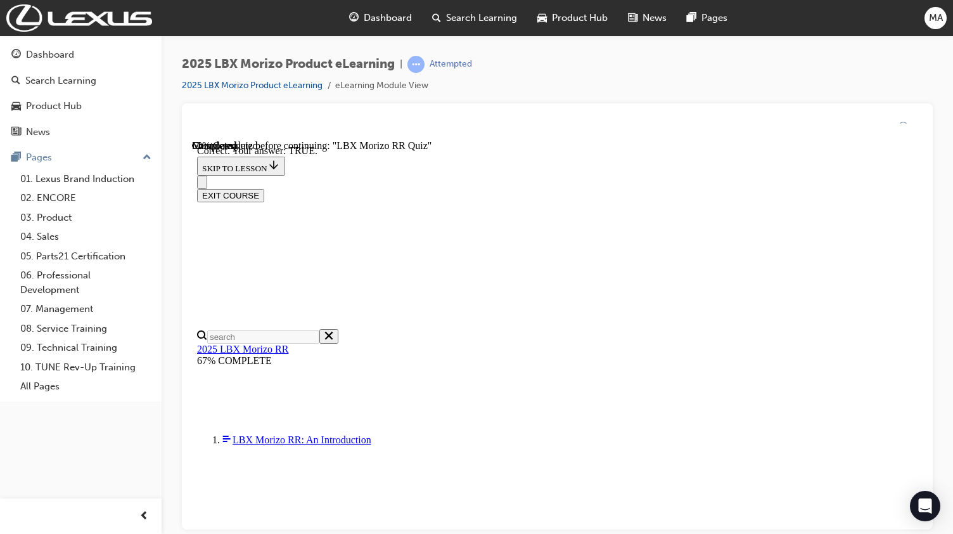
scroll to position [414, 0]
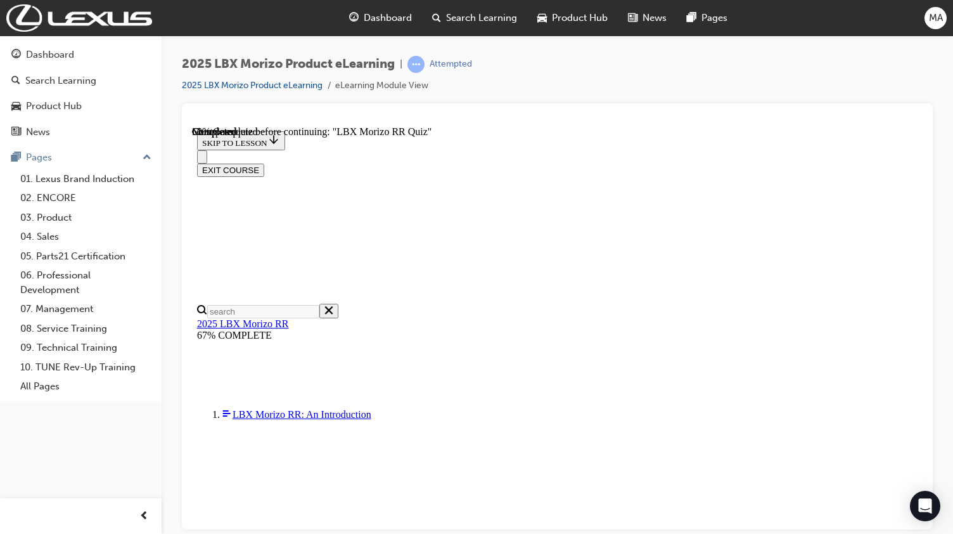
scroll to position [254, 0]
radio input "true"
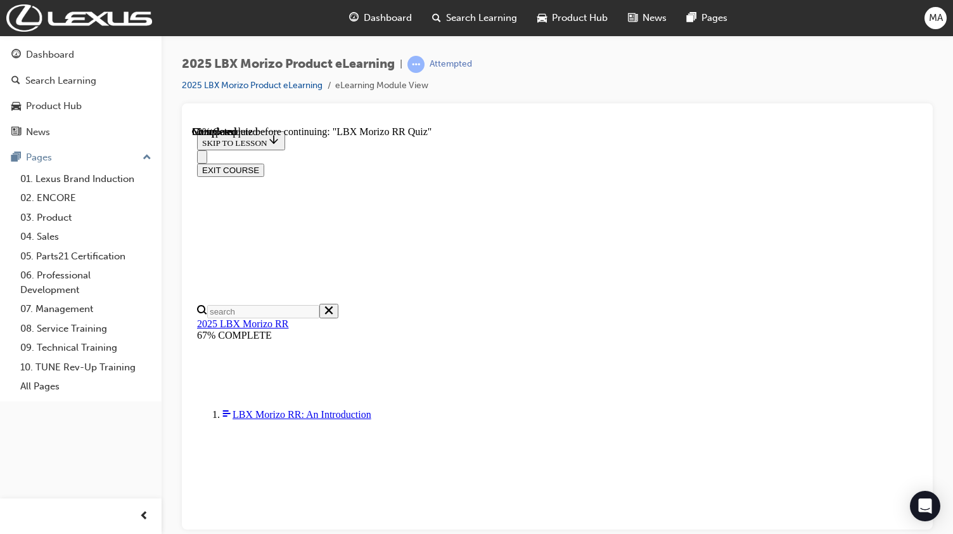
radio input "true"
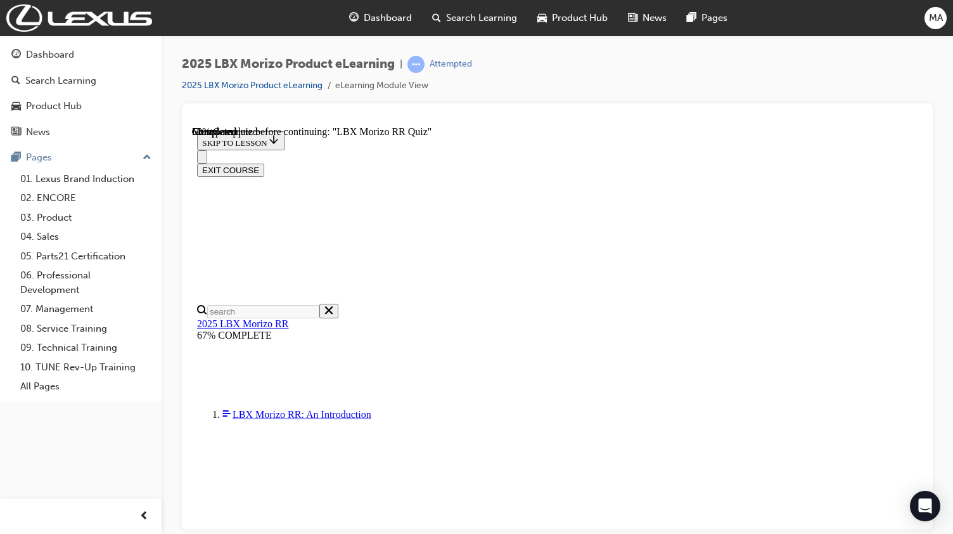
radio input "true"
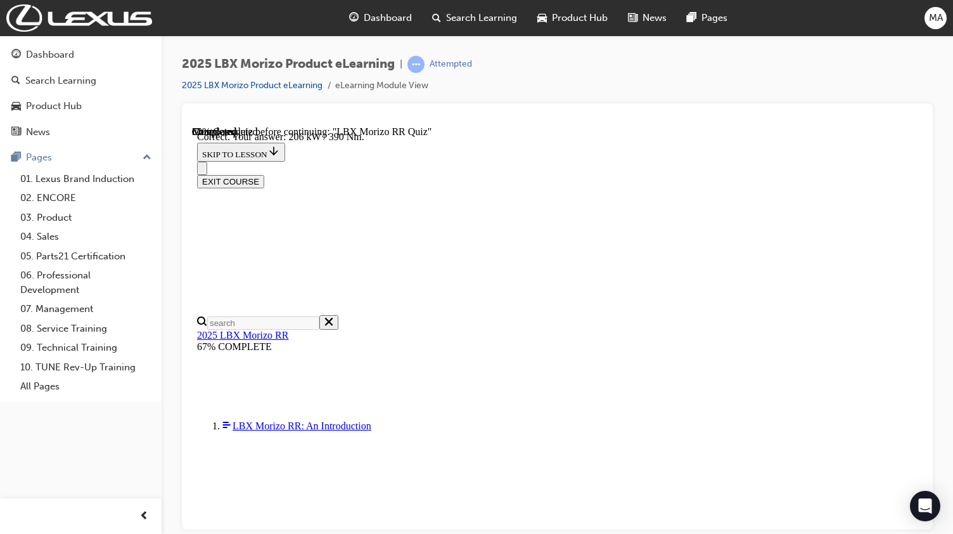
scroll to position [439, 0]
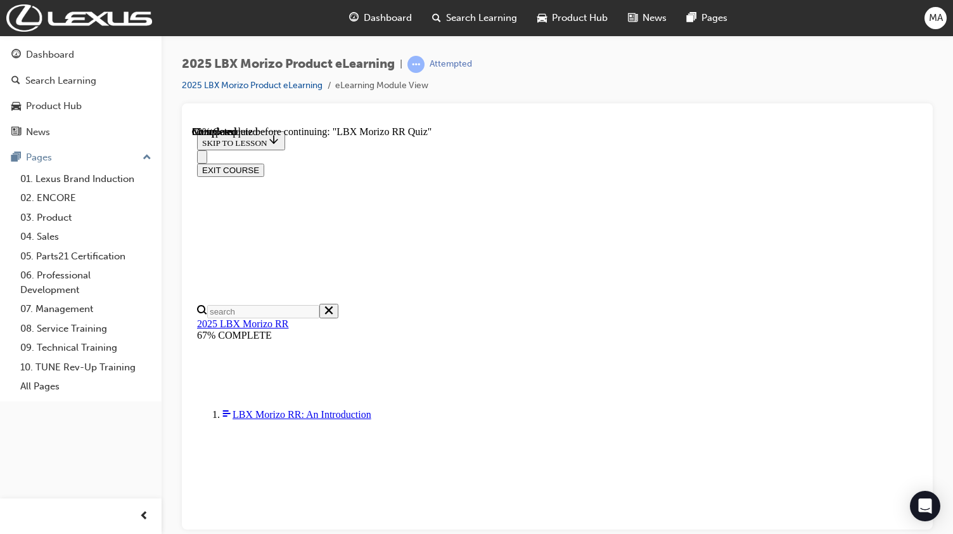
scroll to position [127, 0]
radio input "true"
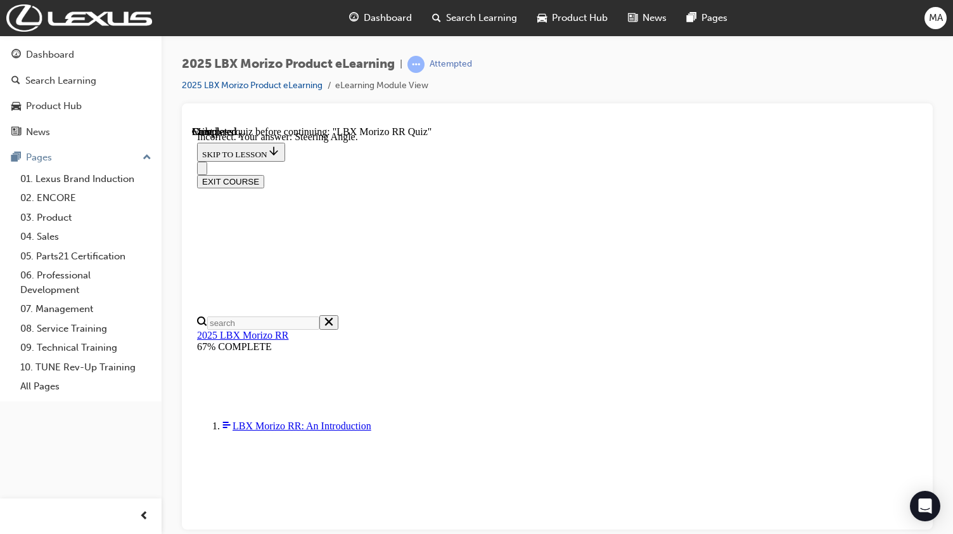
scroll to position [200, 0]
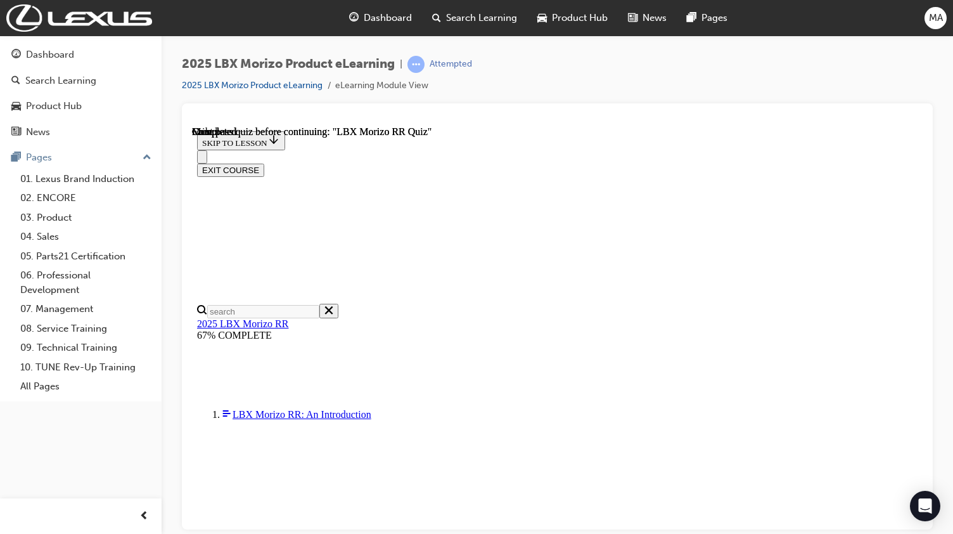
scroll to position [292, 0]
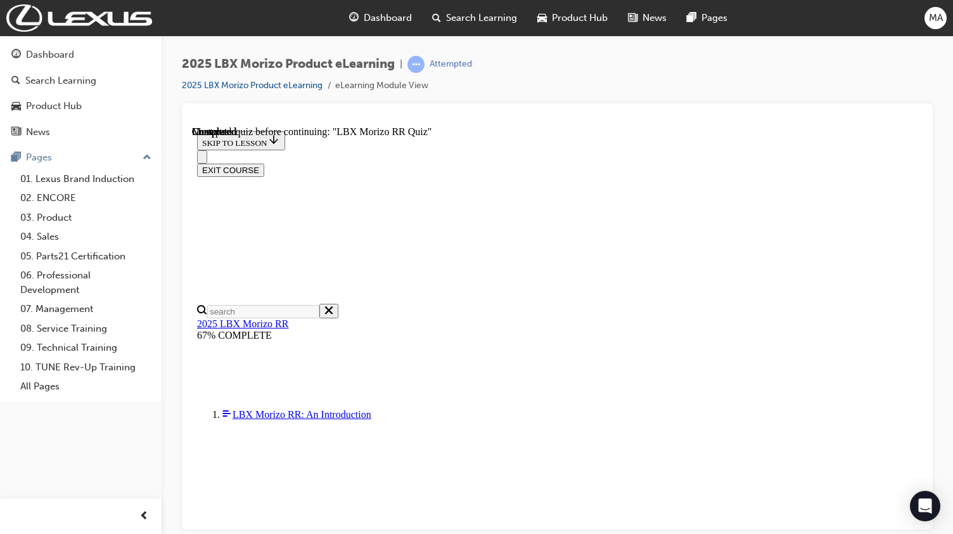
scroll to position [234, 0]
radio input "true"
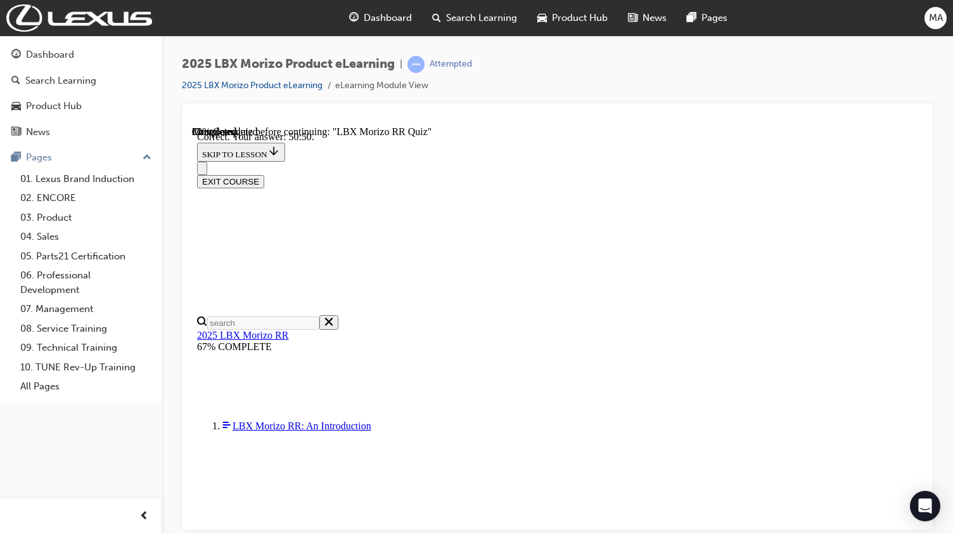
scroll to position [490, 0]
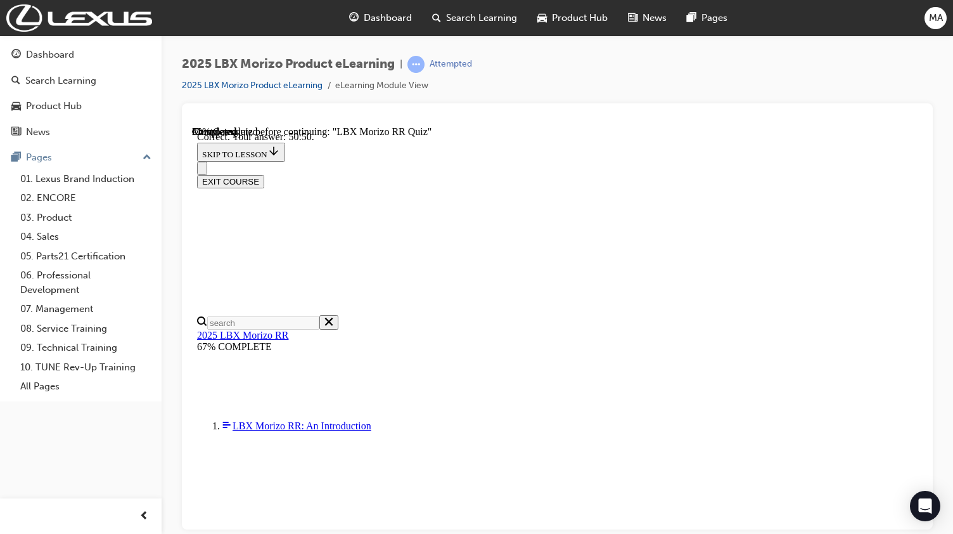
radio input "true"
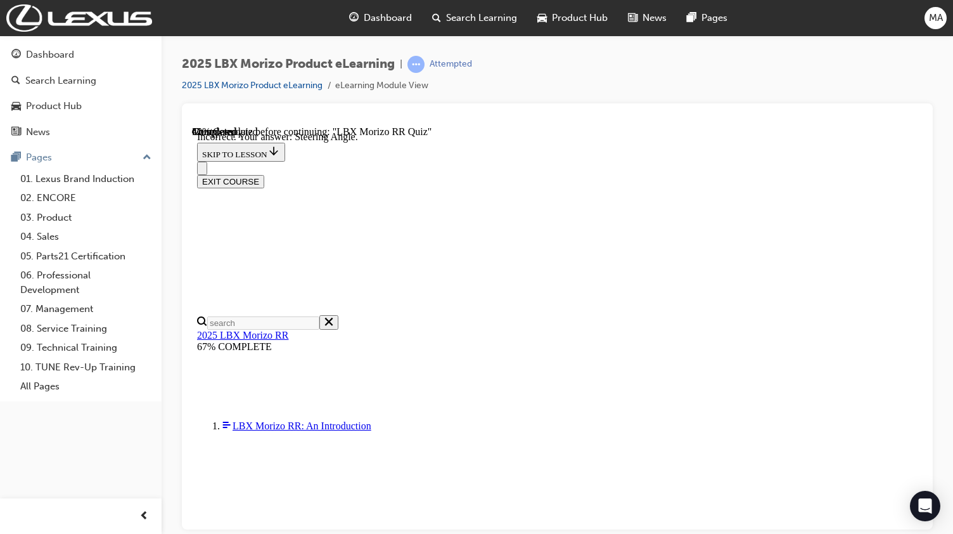
scroll to position [264, 0]
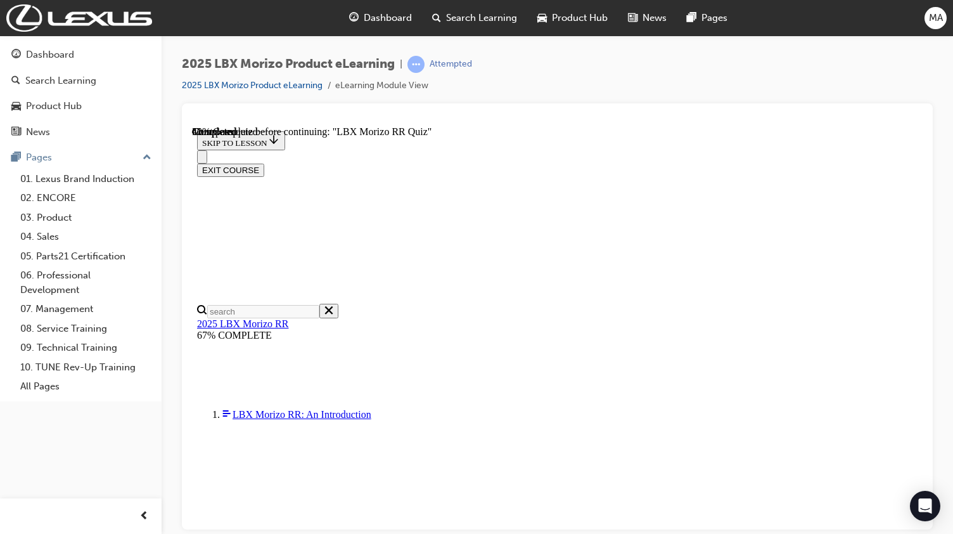
scroll to position [294, 0]
radio input "true"
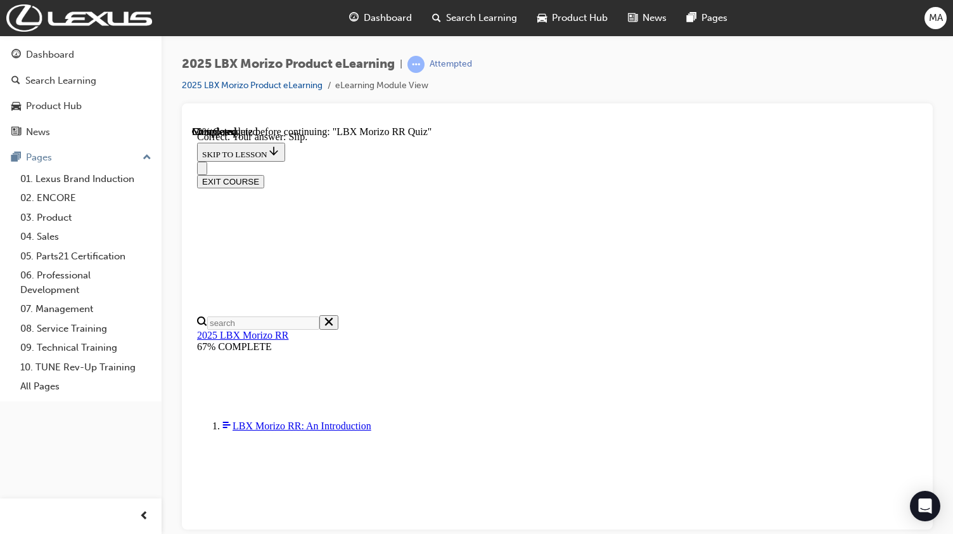
scroll to position [446, 0]
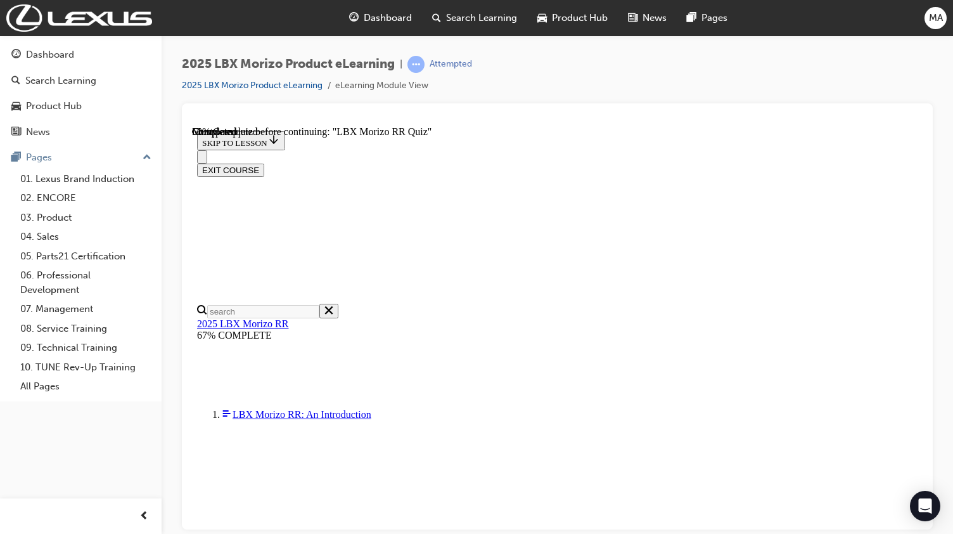
scroll to position [317, 0]
radio input "true"
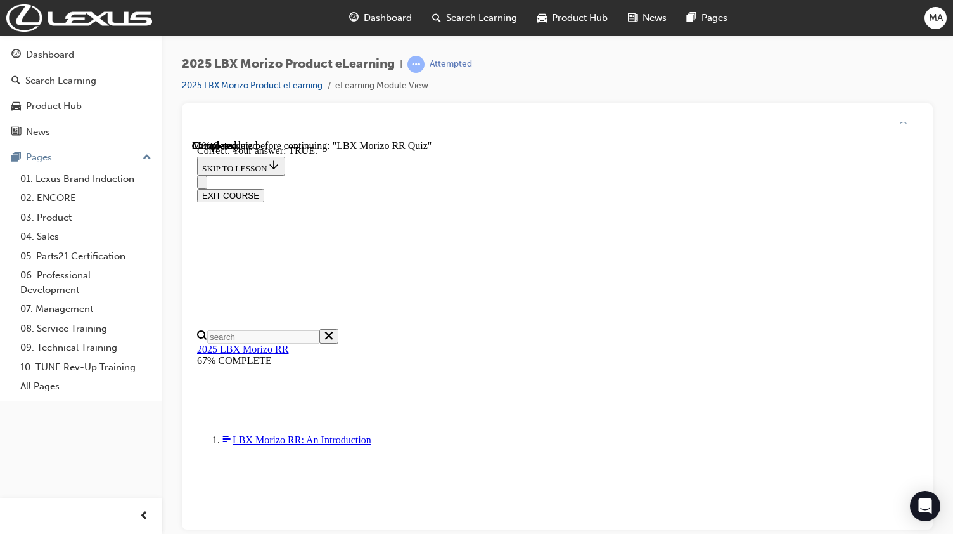
scroll to position [414, 0]
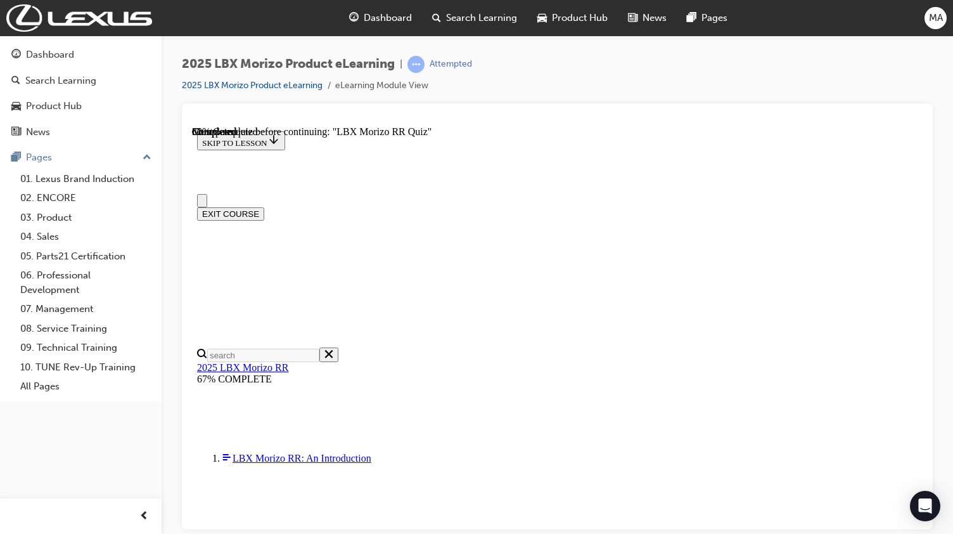
scroll to position [317, 0]
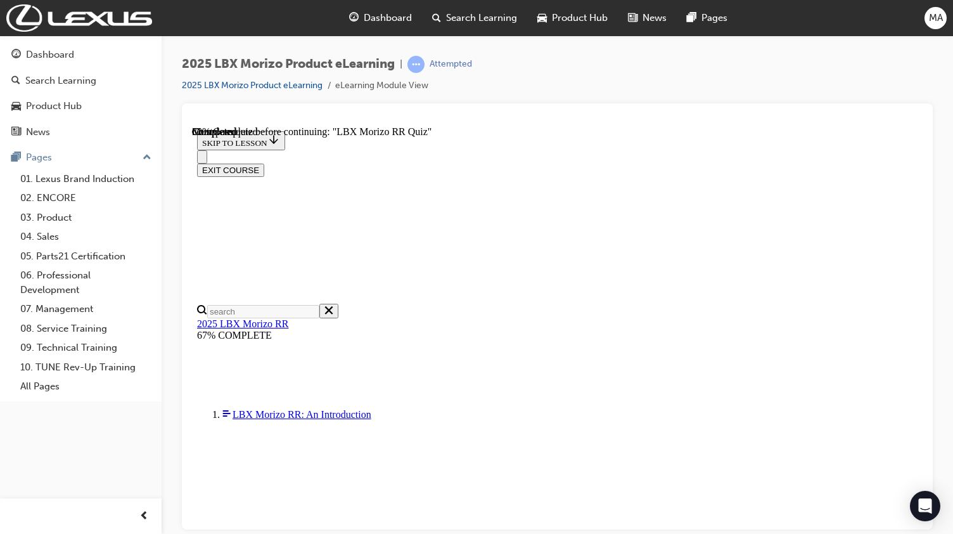
radio input "true"
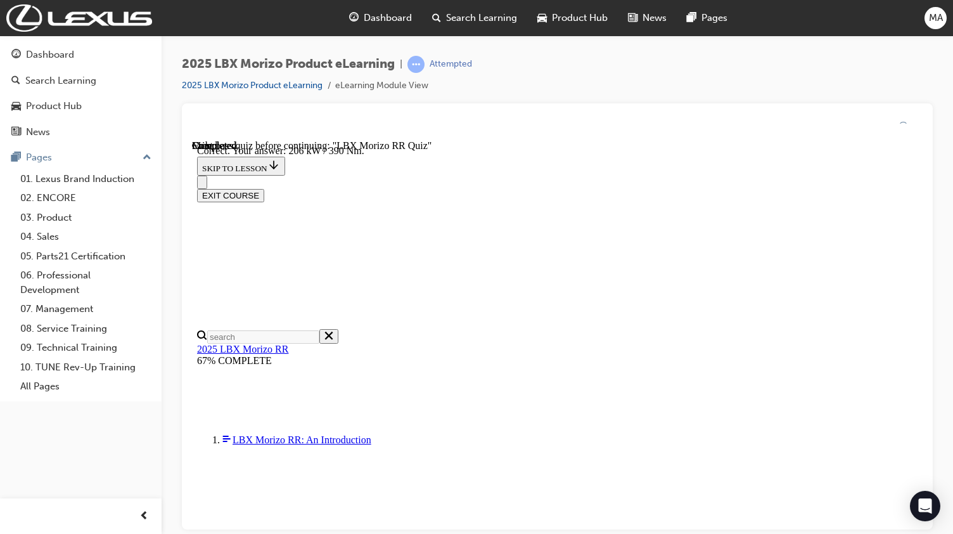
scroll to position [439, 0]
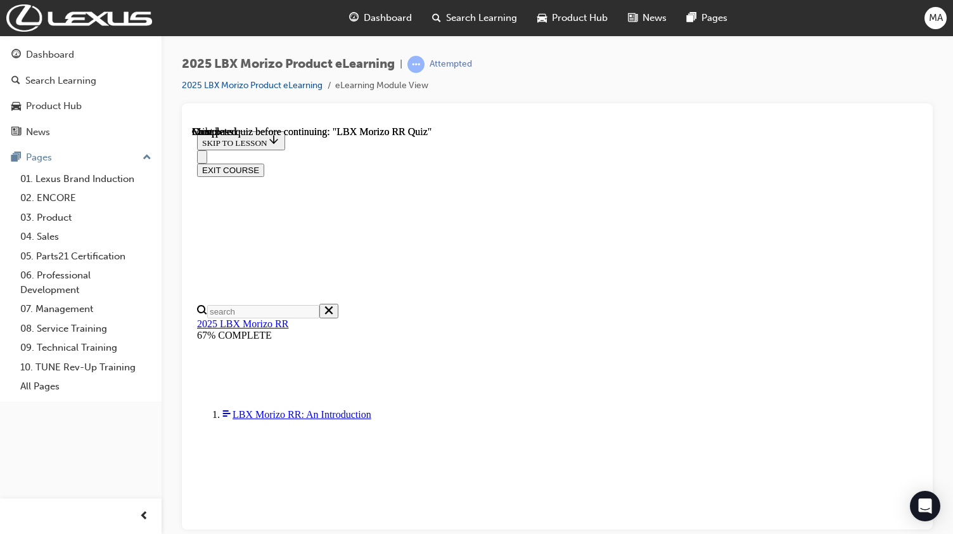
scroll to position [292, 0]
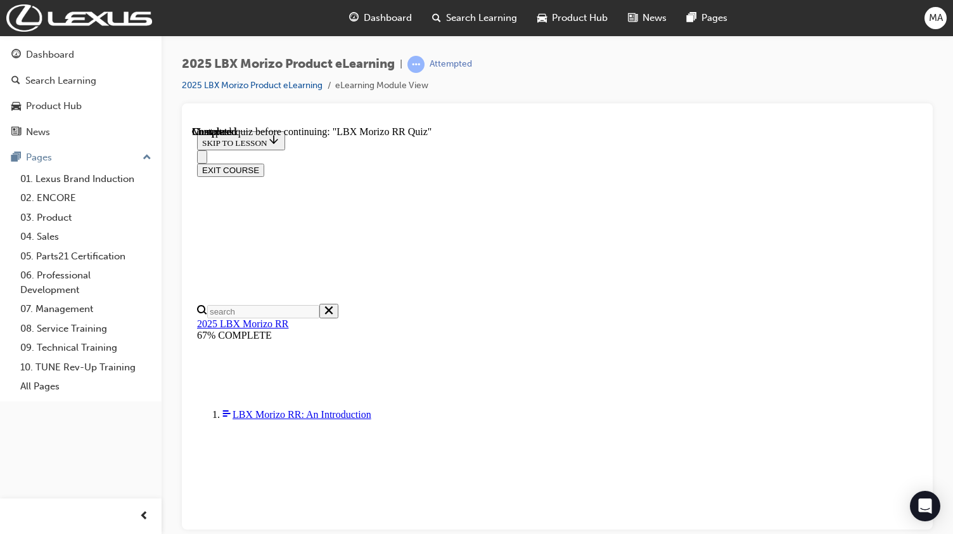
radio input "true"
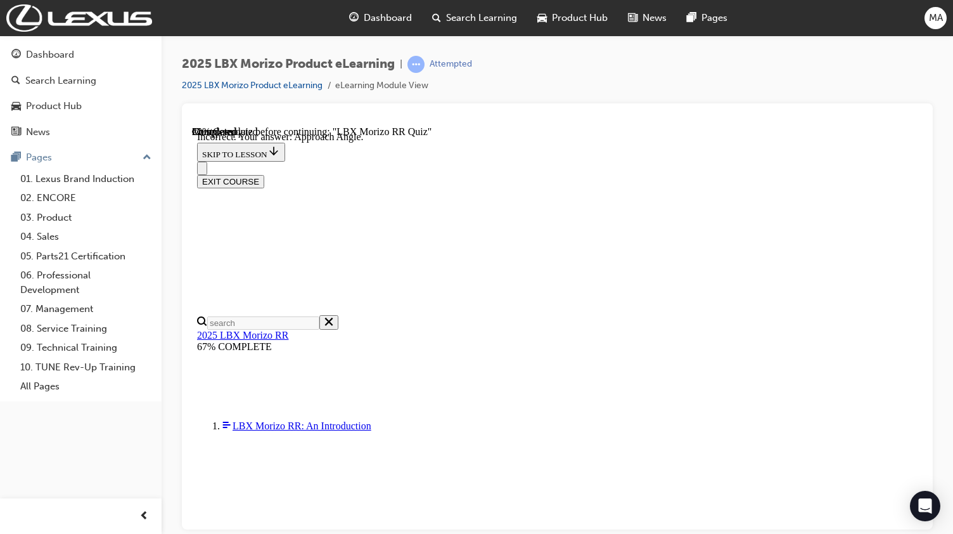
scroll to position [264, 0]
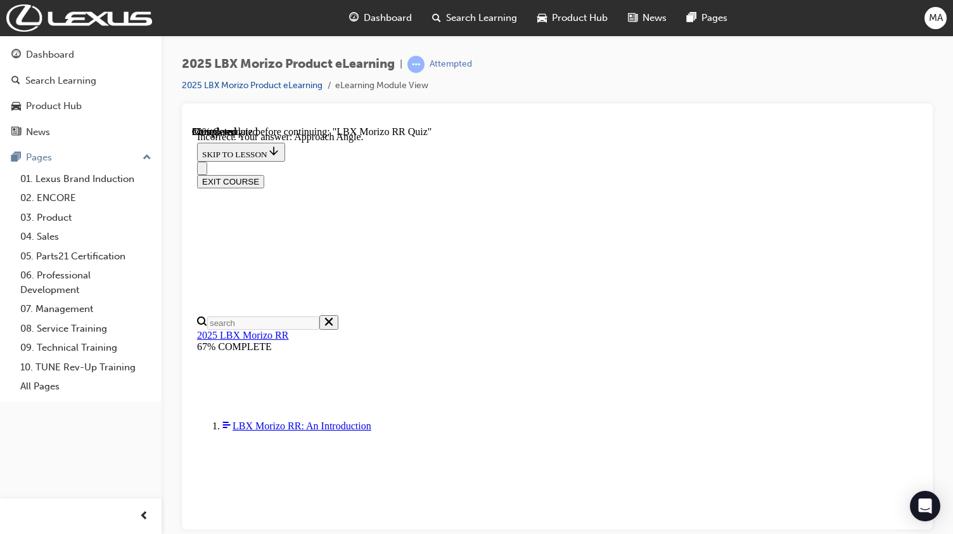
radio input "true"
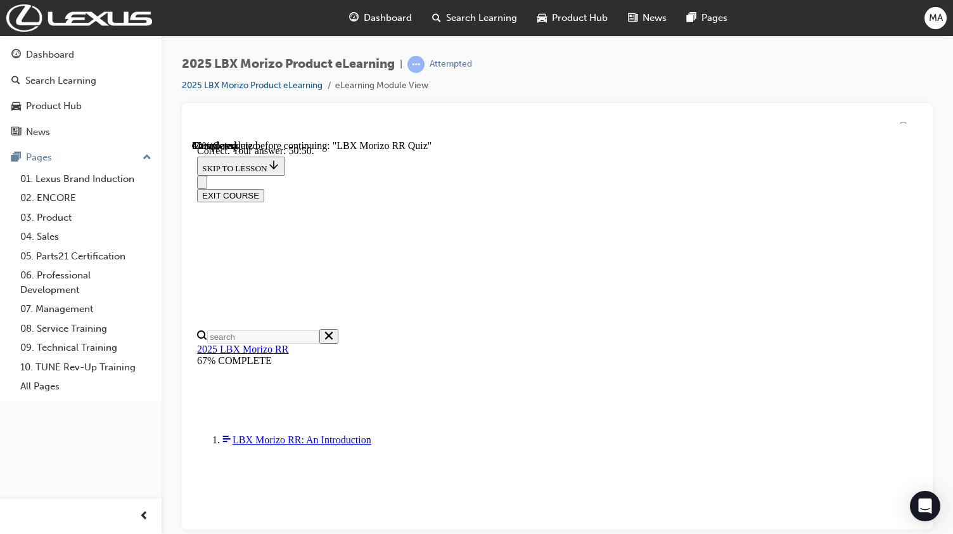
scroll to position [490, 0]
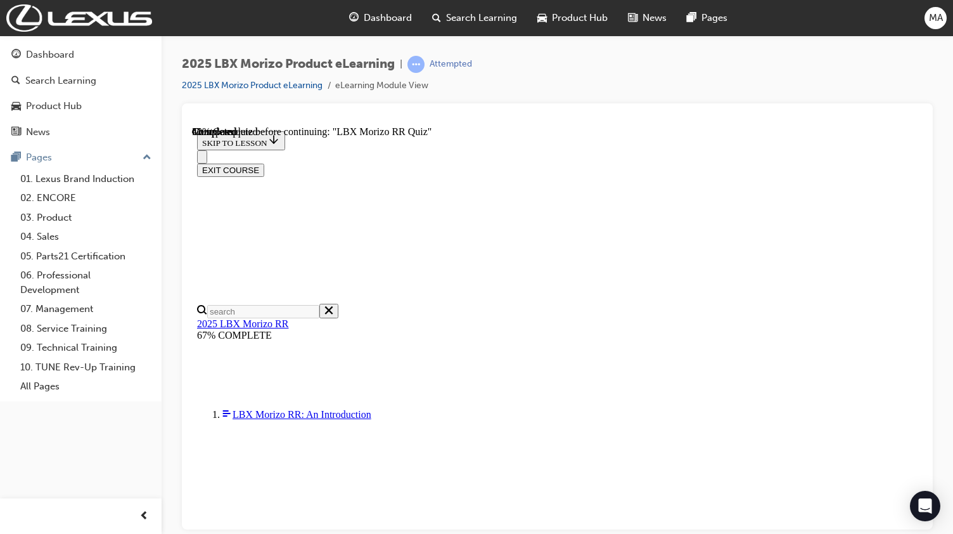
scroll to position [254, 0]
radio input "true"
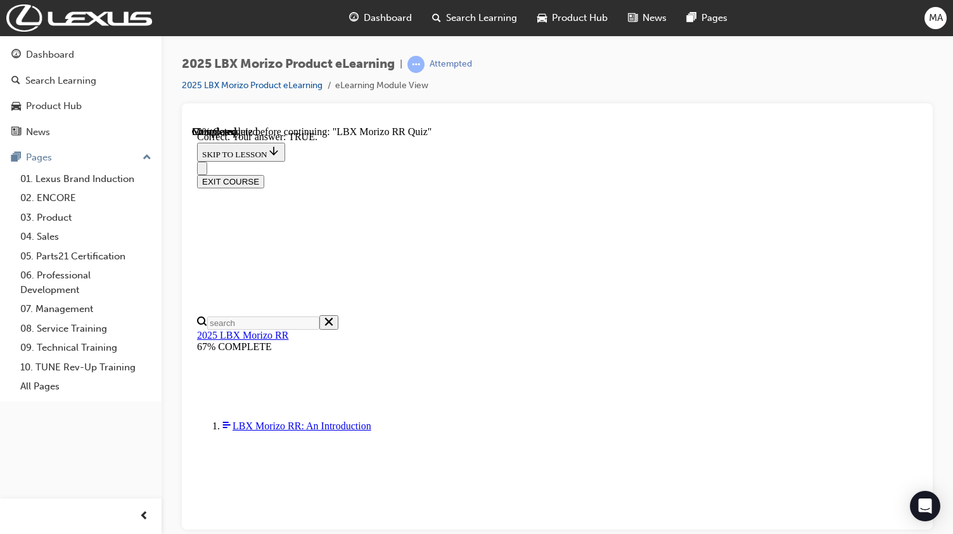
scroll to position [414, 0]
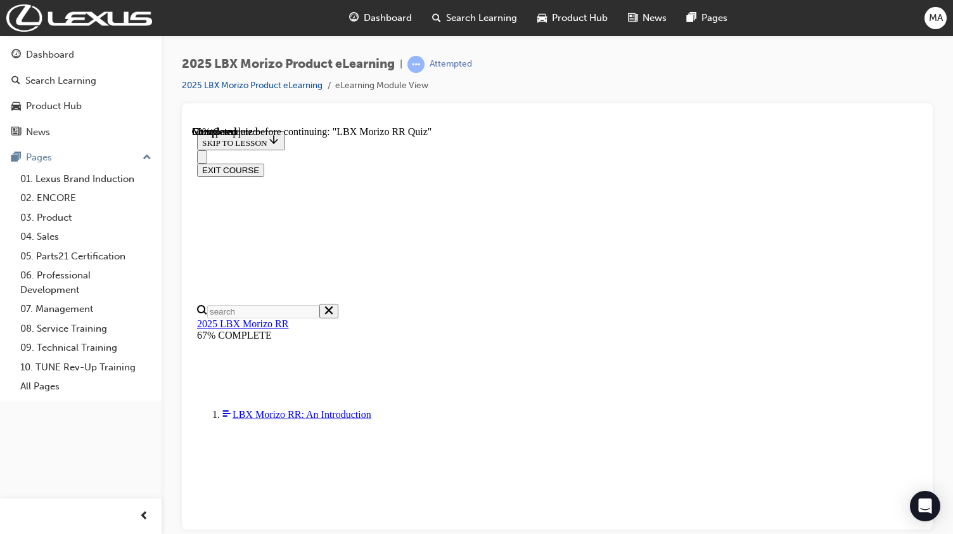
scroll to position [317, 0]
radio input "true"
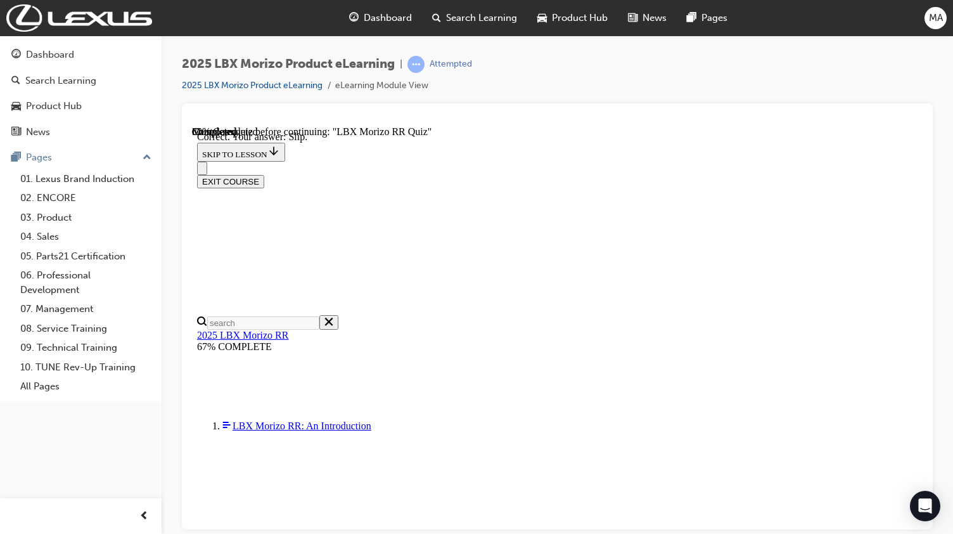
scroll to position [446, 0]
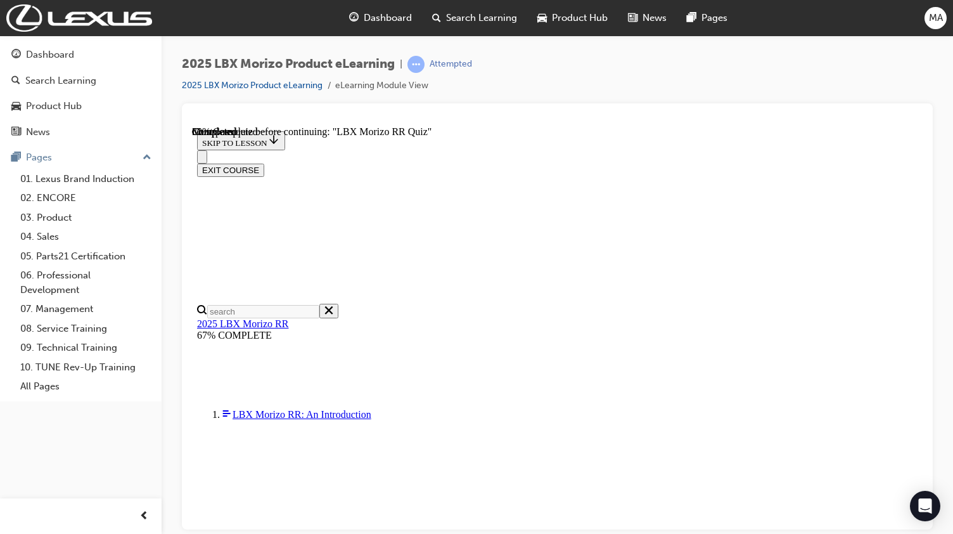
scroll to position [317, 0]
radio input "true"
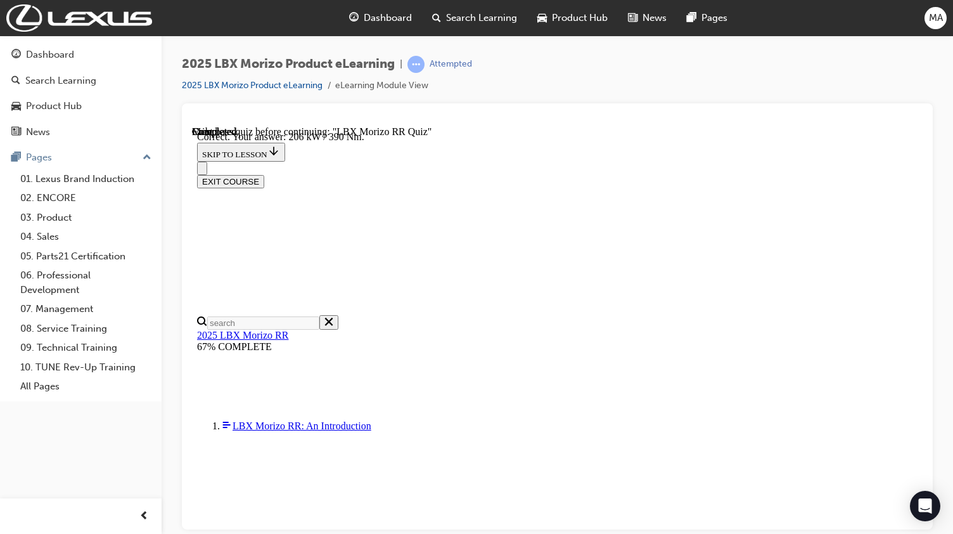
scroll to position [439, 0]
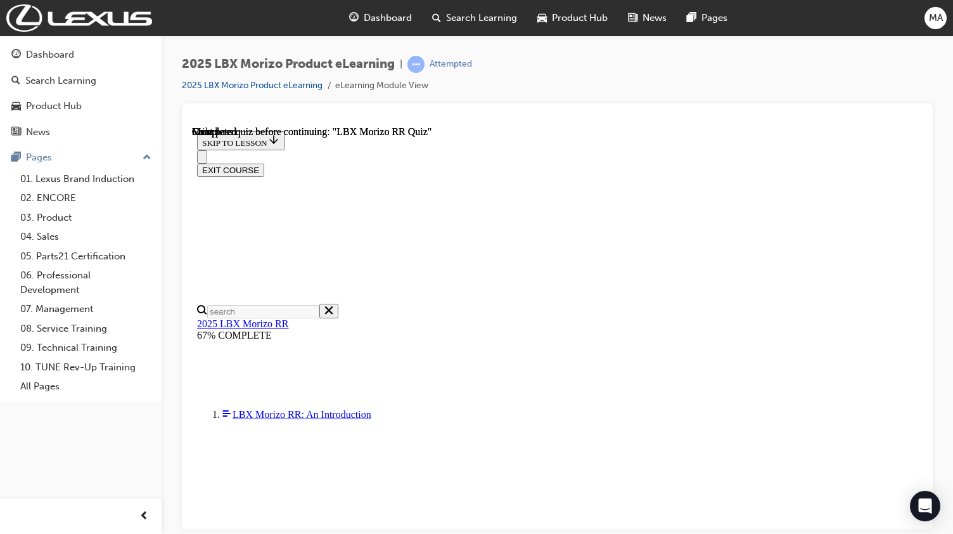
scroll to position [292, 0]
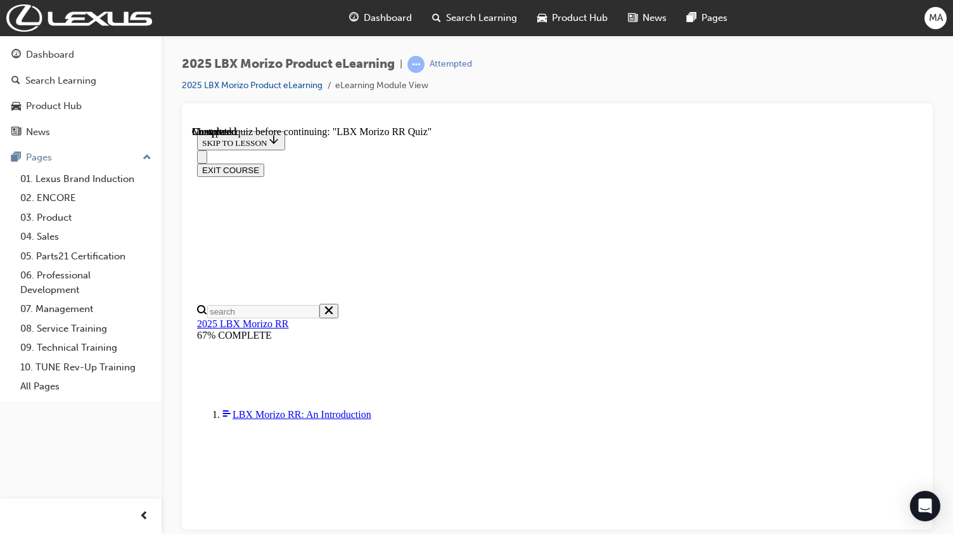
drag, startPoint x: 541, startPoint y: 288, endPoint x: 562, endPoint y: 337, distance: 53.7
radio input "true"
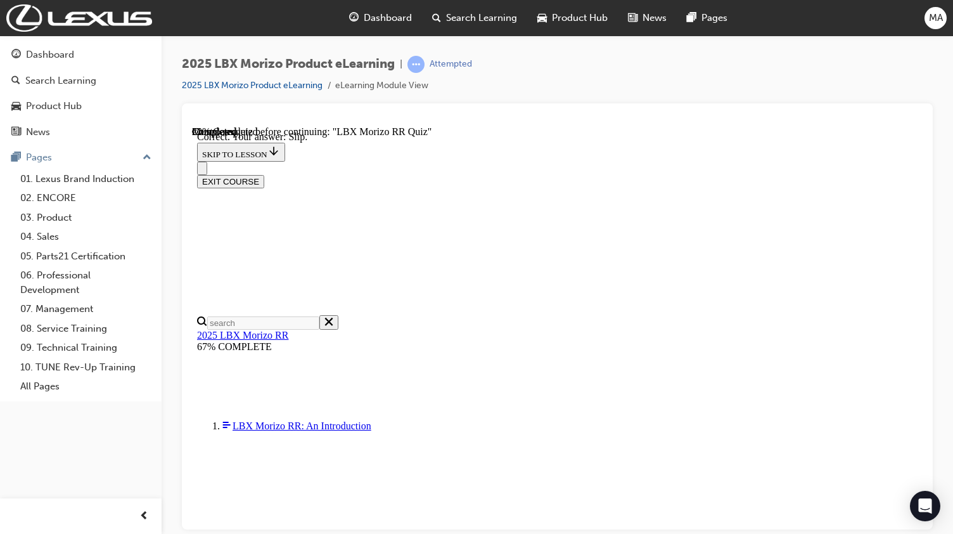
scroll to position [446, 0]
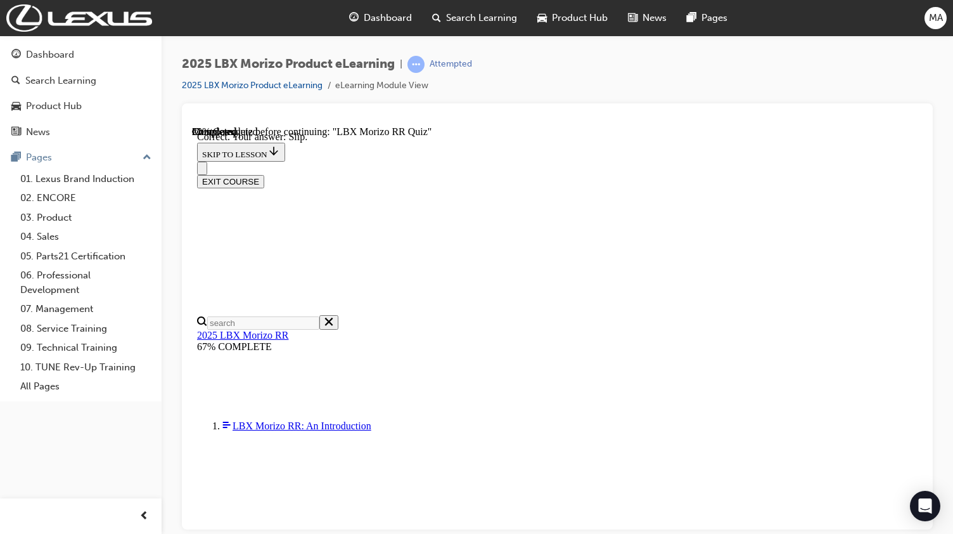
radio input "true"
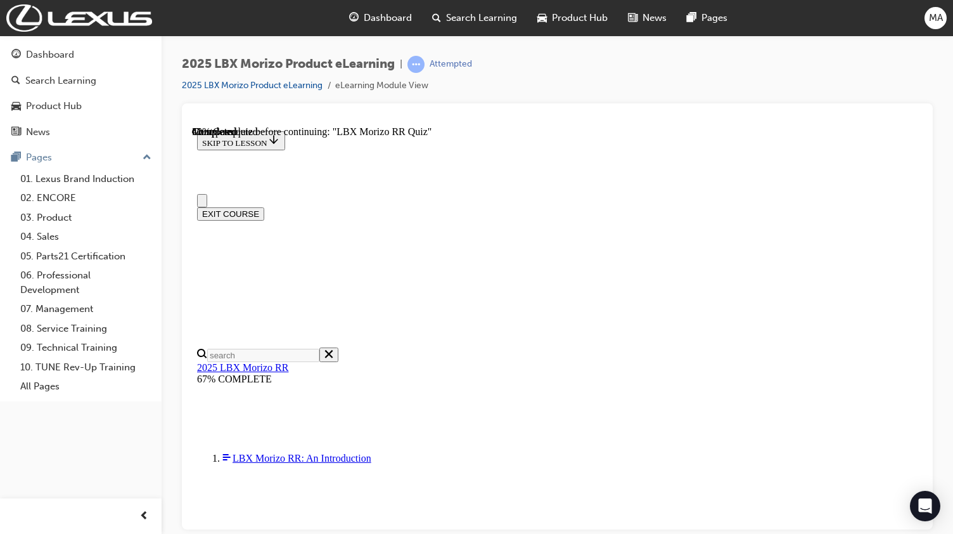
scroll to position [254, 0]
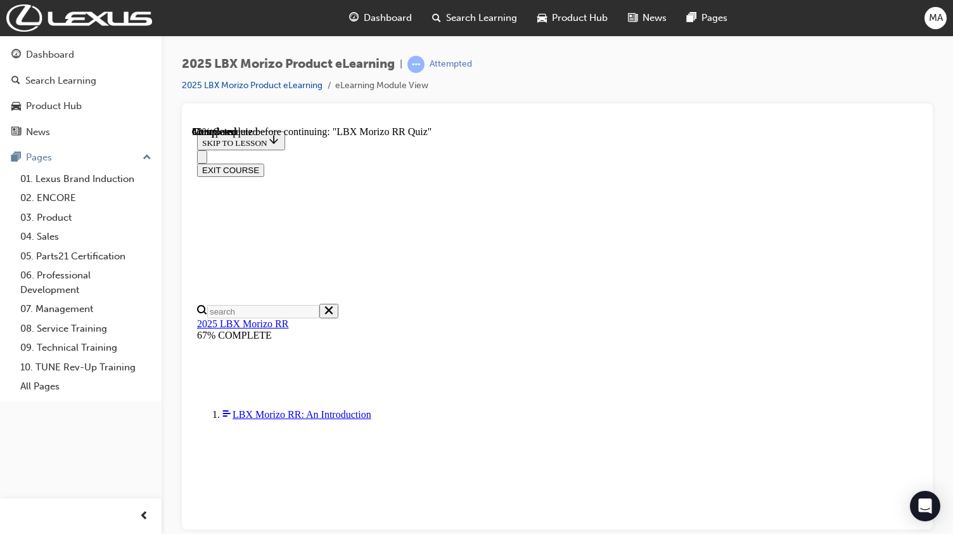
radio input "true"
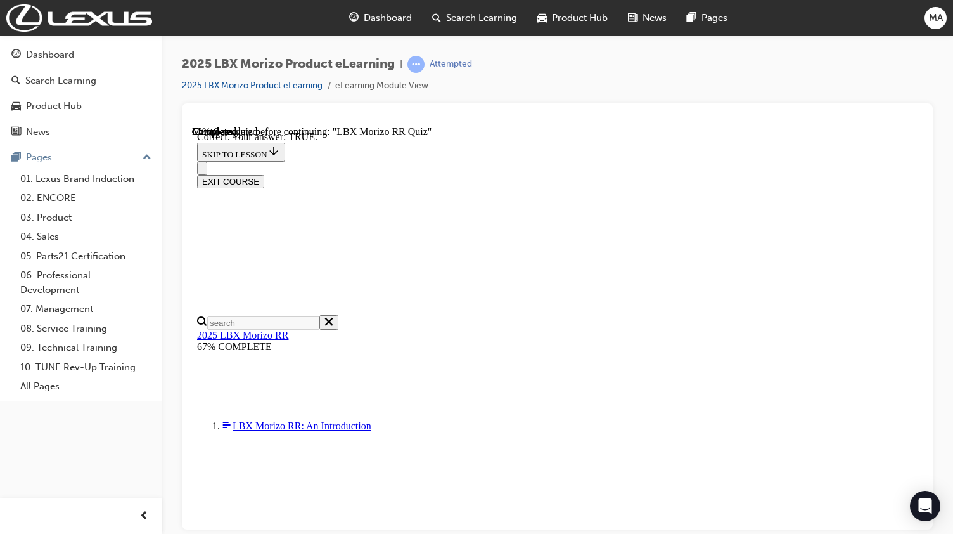
scroll to position [414, 0]
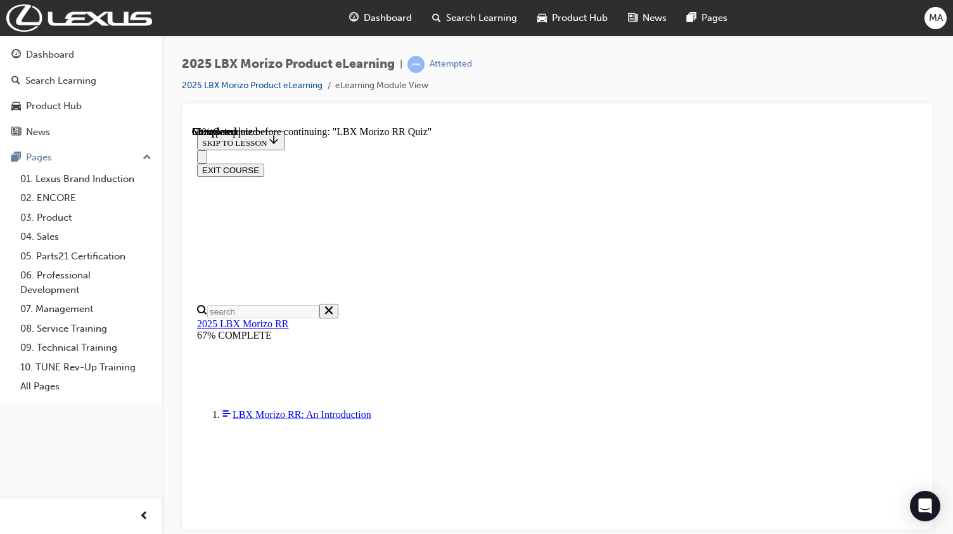
scroll to position [254, 0]
radio input "true"
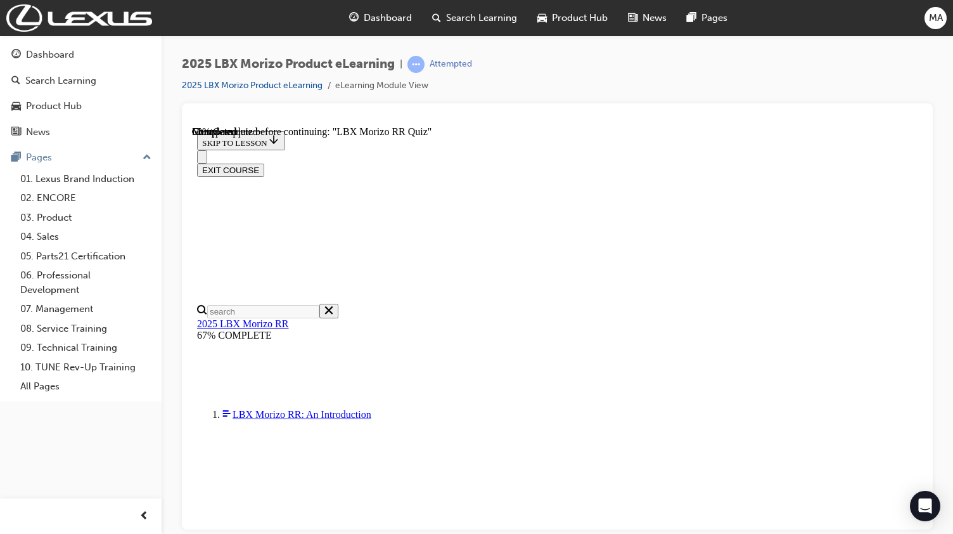
radio input "true"
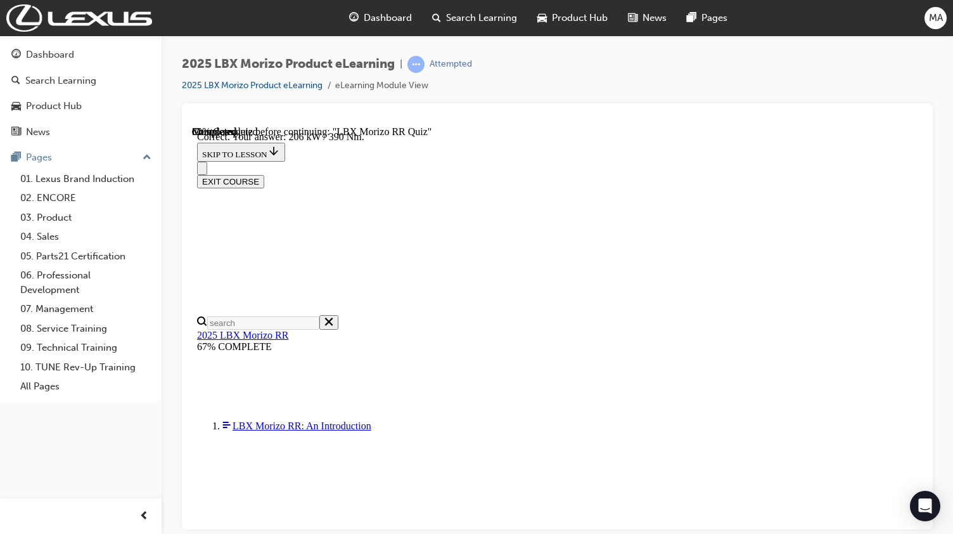
scroll to position [439, 0]
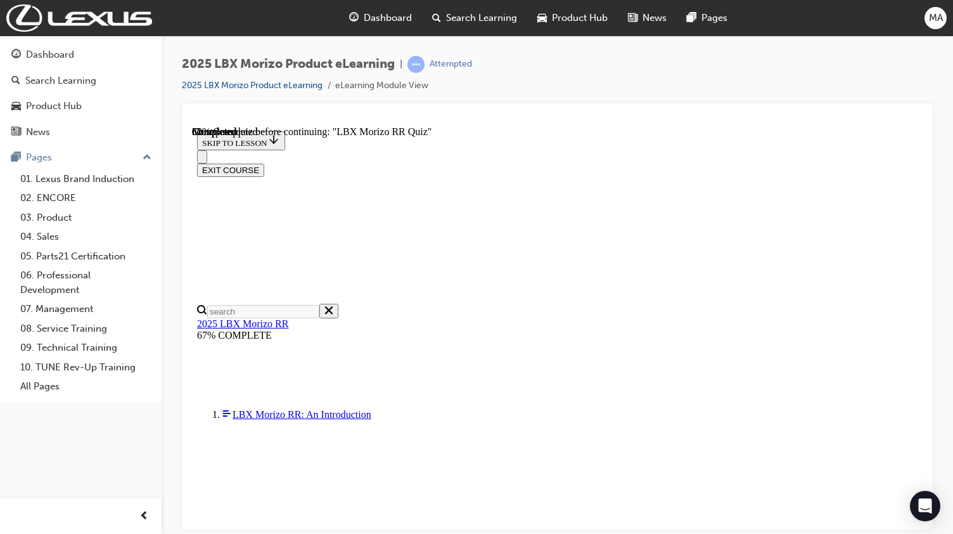
scroll to position [186, 0]
drag, startPoint x: 879, startPoint y: 282, endPoint x: 872, endPoint y: 280, distance: 7.2
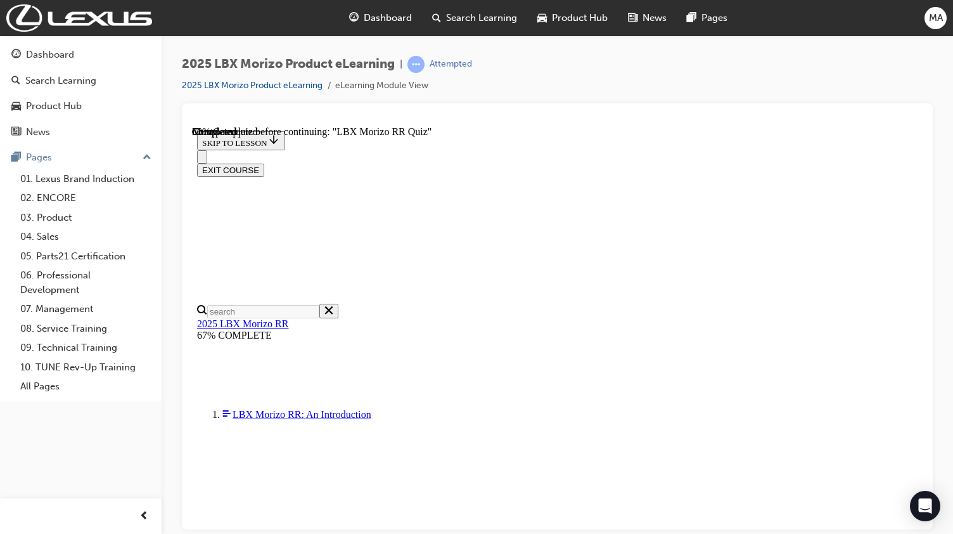
radio input "true"
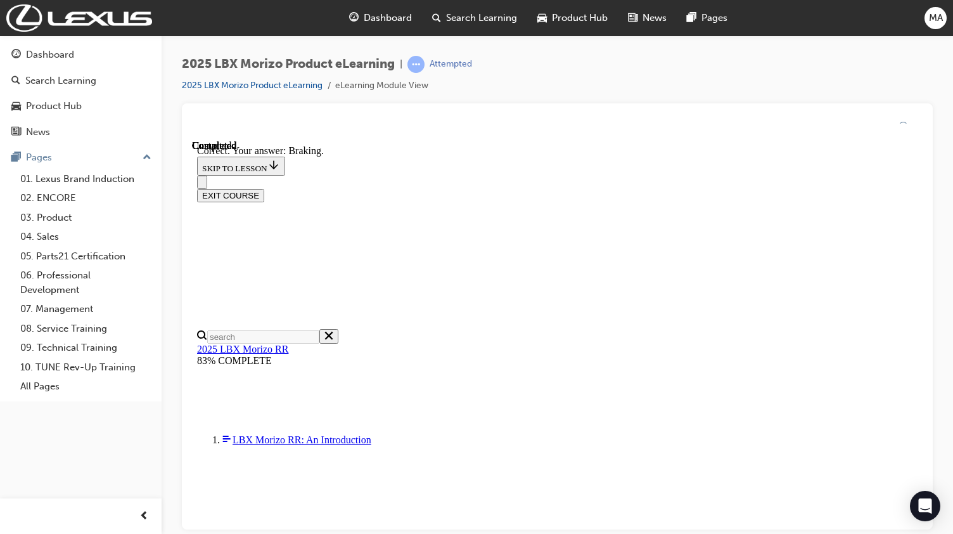
scroll to position [264, 0]
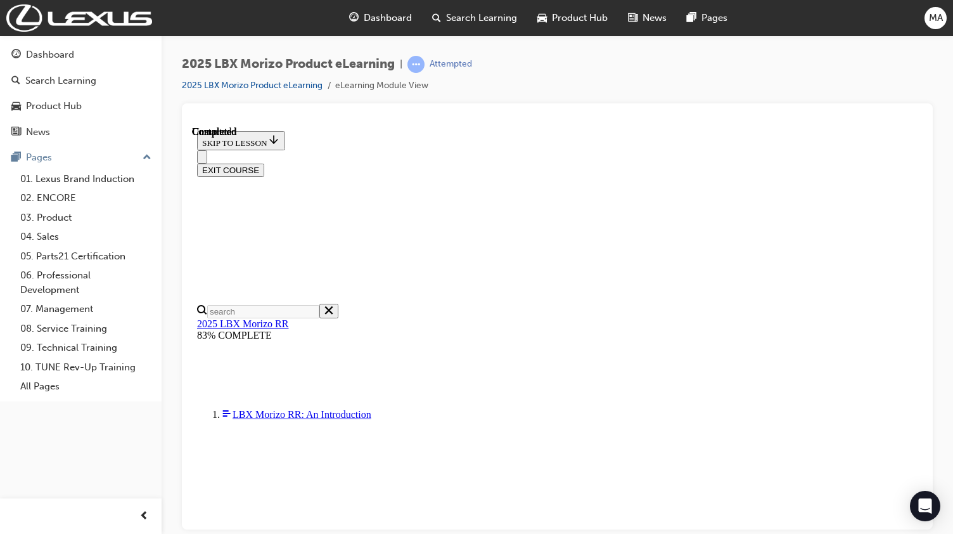
scroll to position [292, 0]
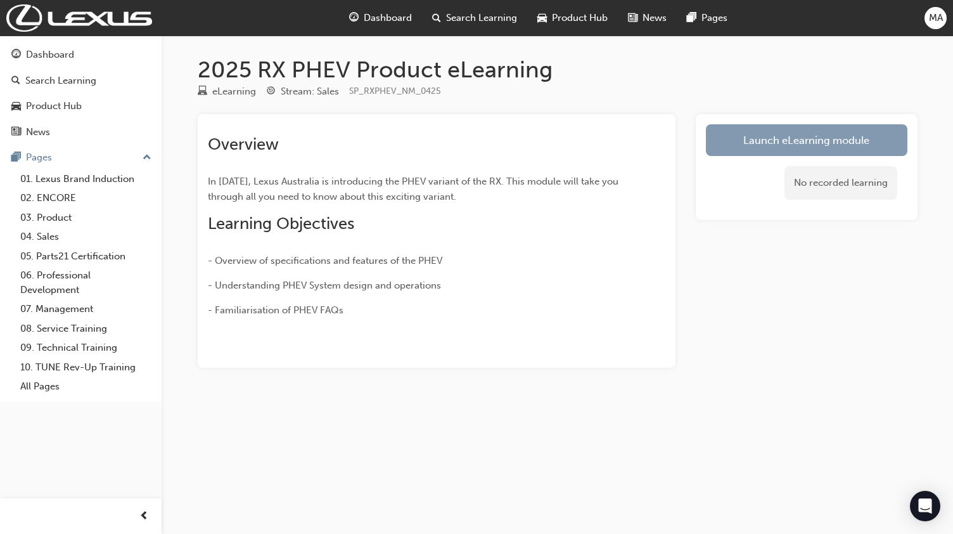
click at [811, 144] on link "Launch eLearning module" at bounding box center [807, 140] width 202 height 32
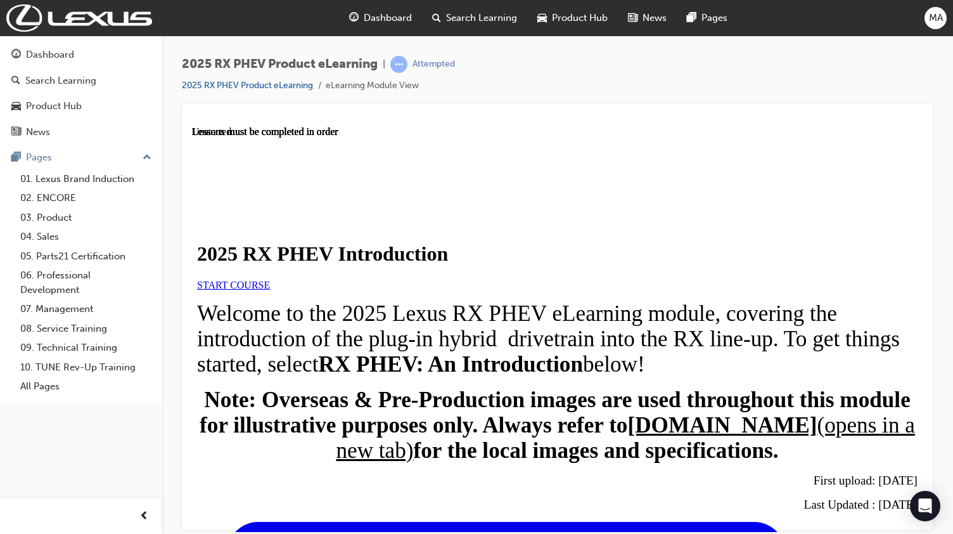
scroll to position [63, 0]
click at [270, 284] on span "START COURSE" at bounding box center [233, 284] width 73 height 11
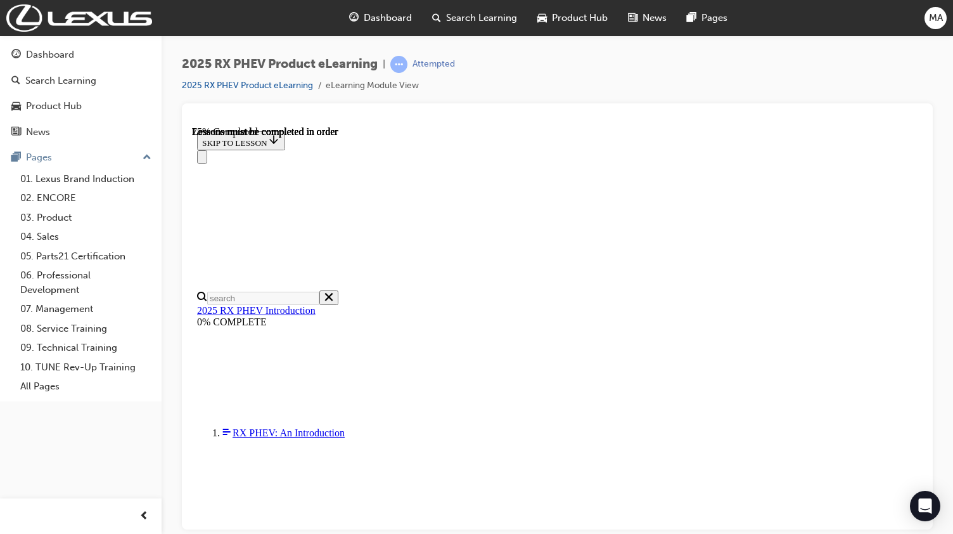
scroll to position [996, 0]
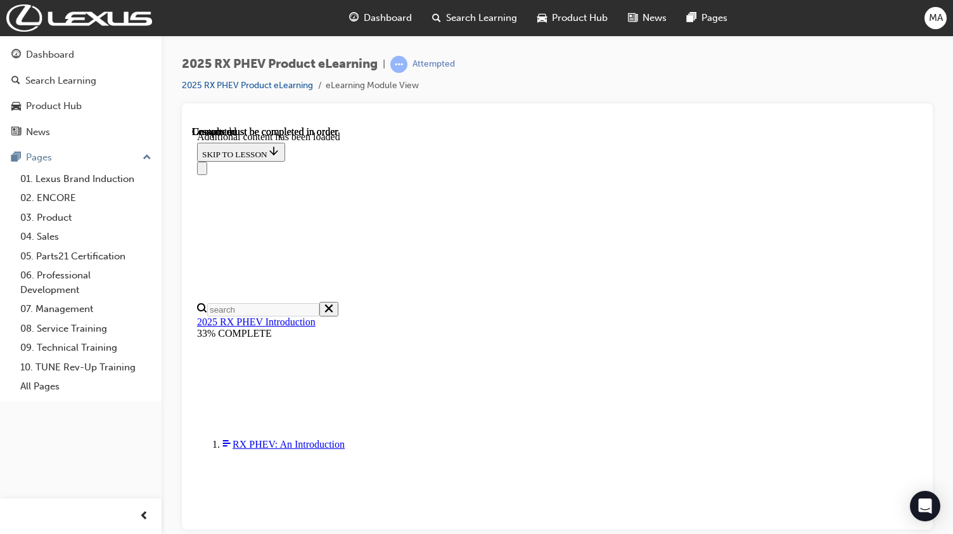
scroll to position [1564, 0]
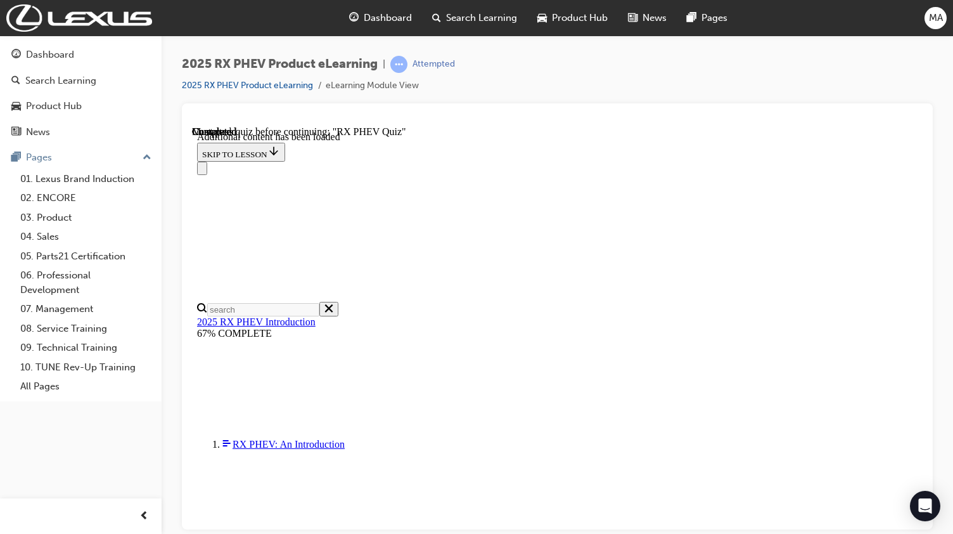
scroll to position [44, 0]
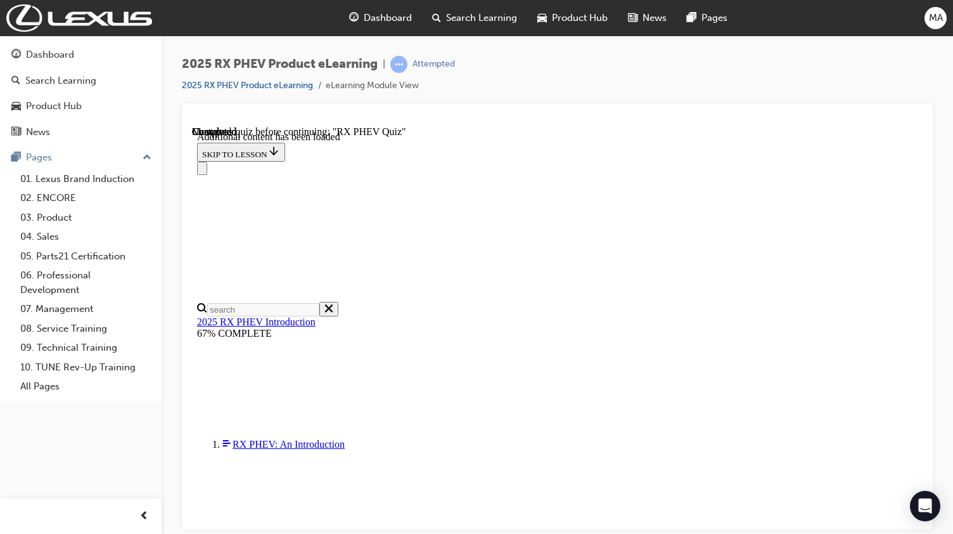
radio input "true"
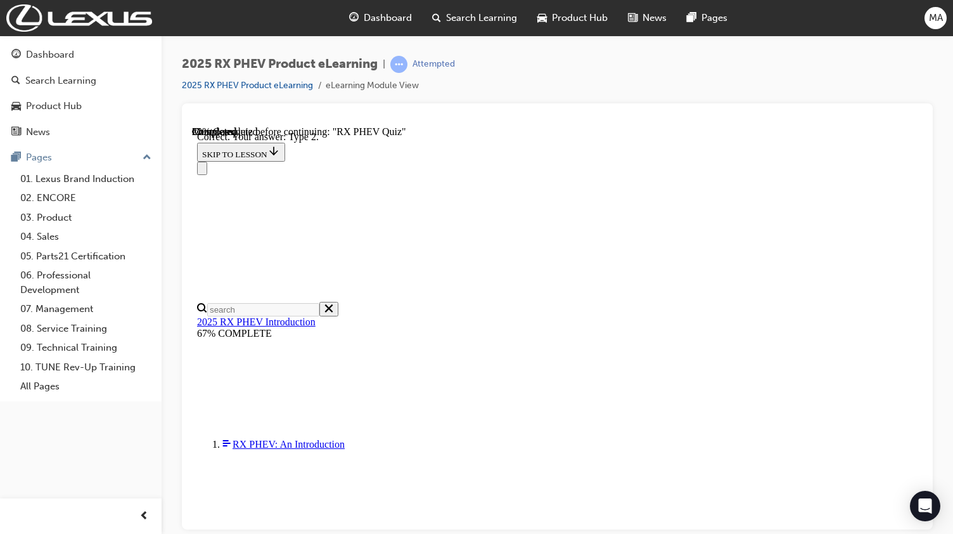
radio input "true"
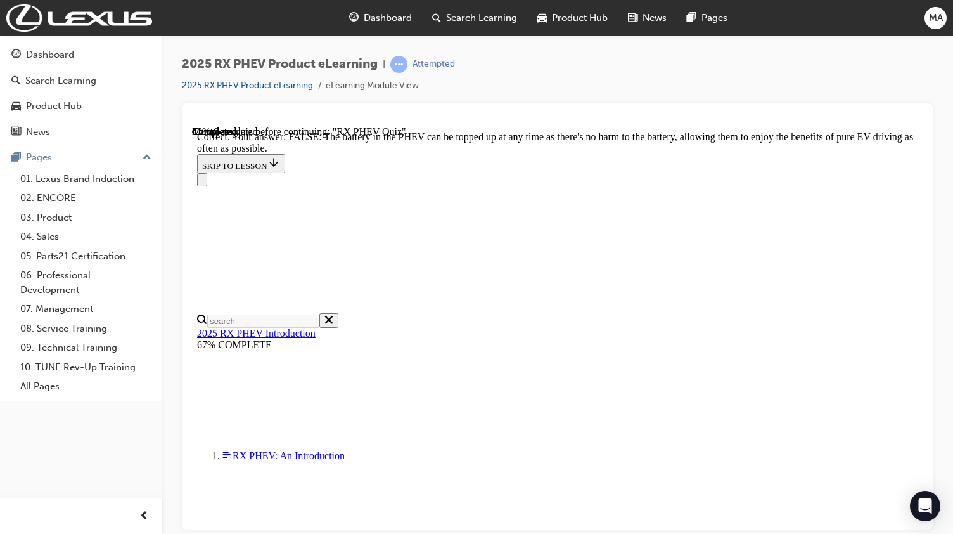
scroll to position [236, 0]
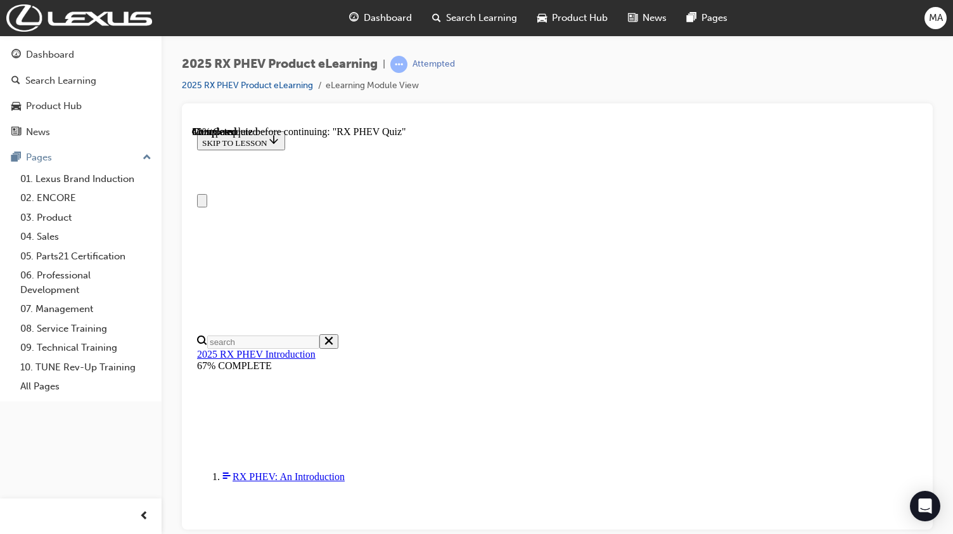
scroll to position [127, 0]
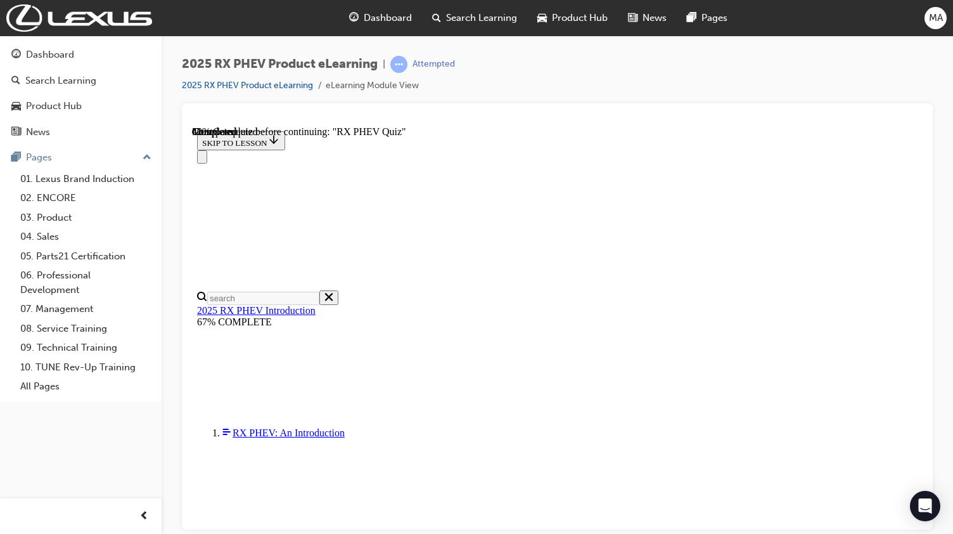
radio input "true"
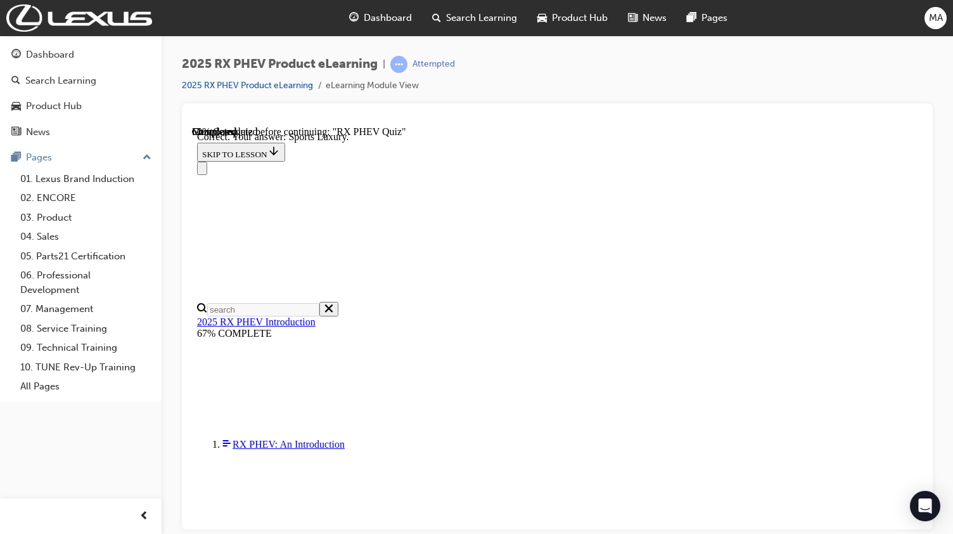
scroll to position [278, 0]
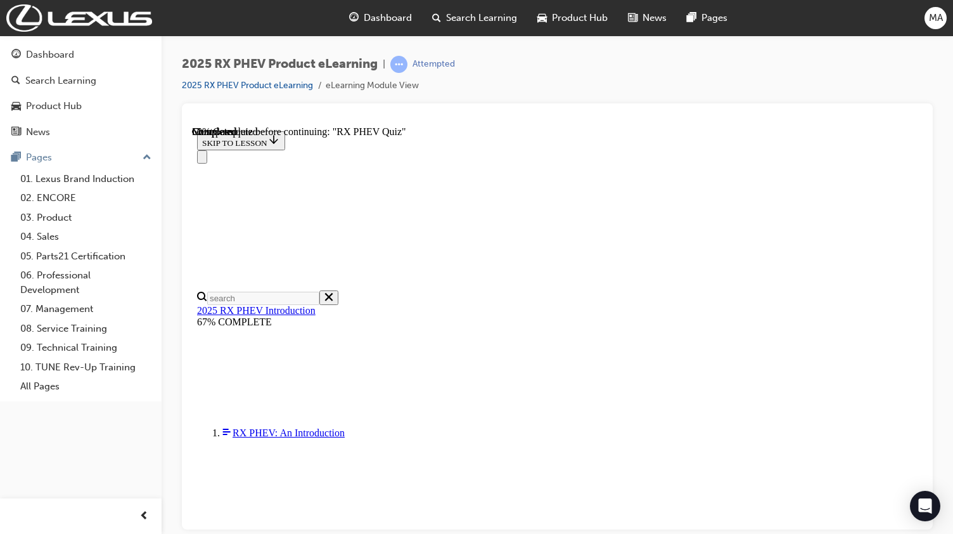
scroll to position [183, 0]
radio input "true"
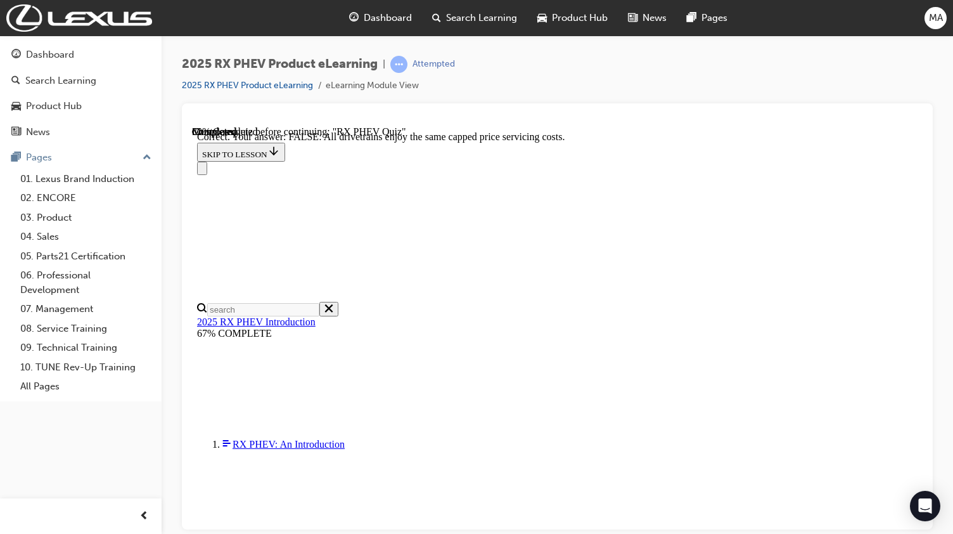
scroll to position [223, 0]
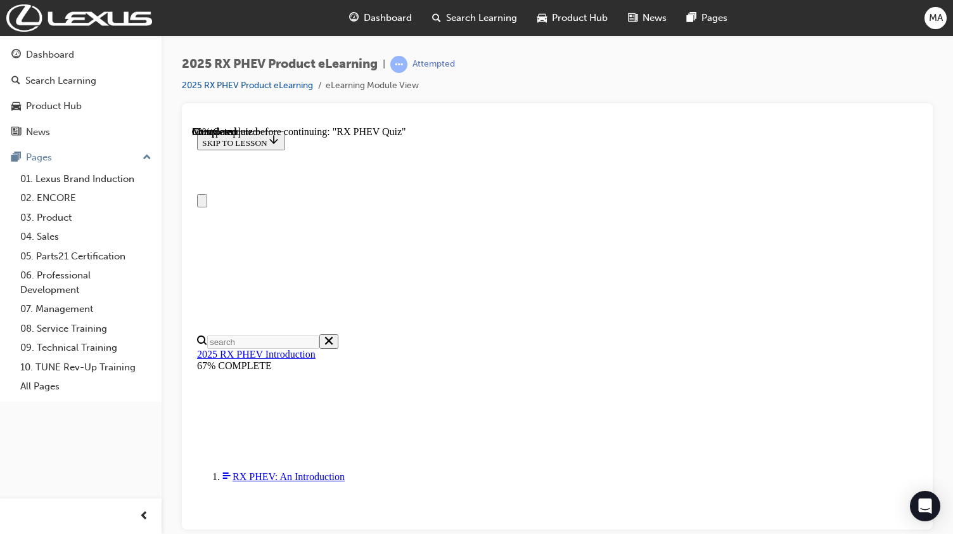
scroll to position [127, 0]
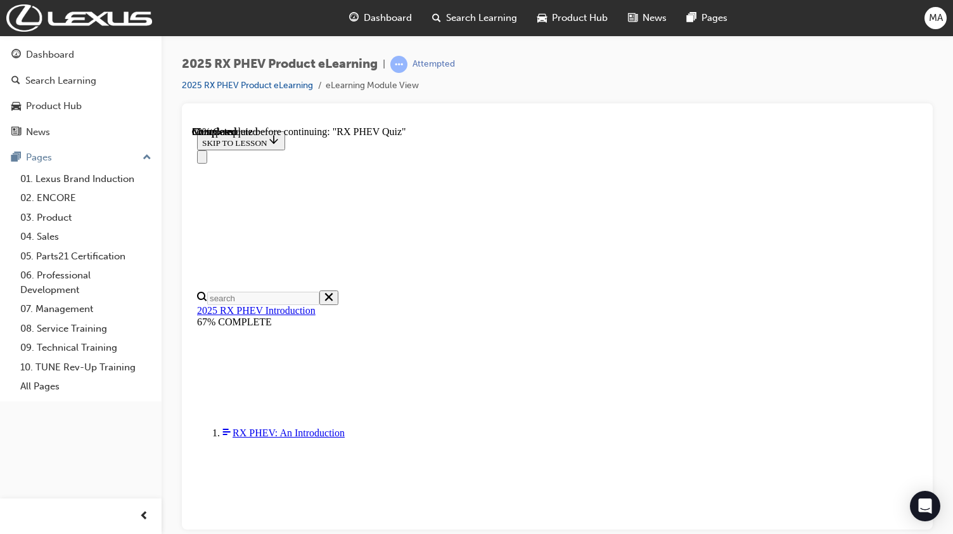
radio input "true"
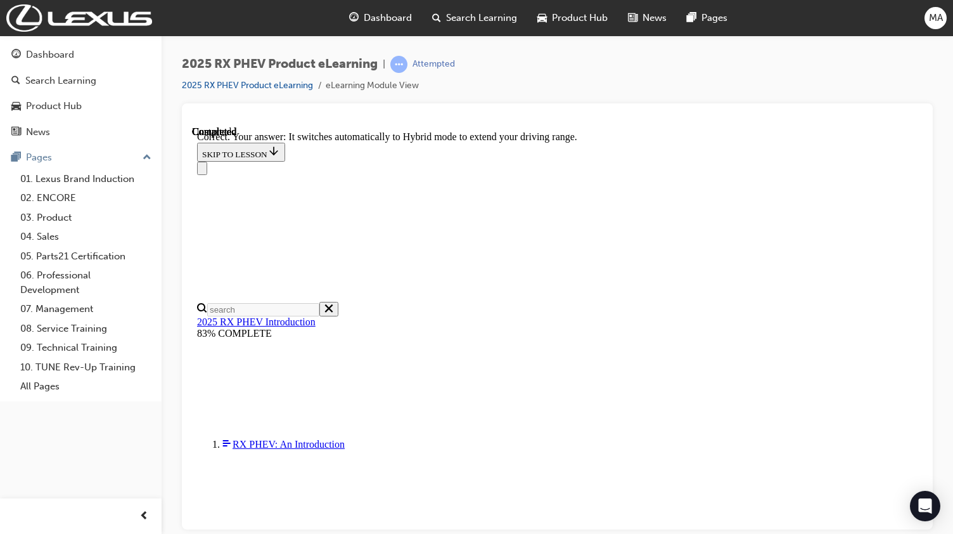
scroll to position [265, 0]
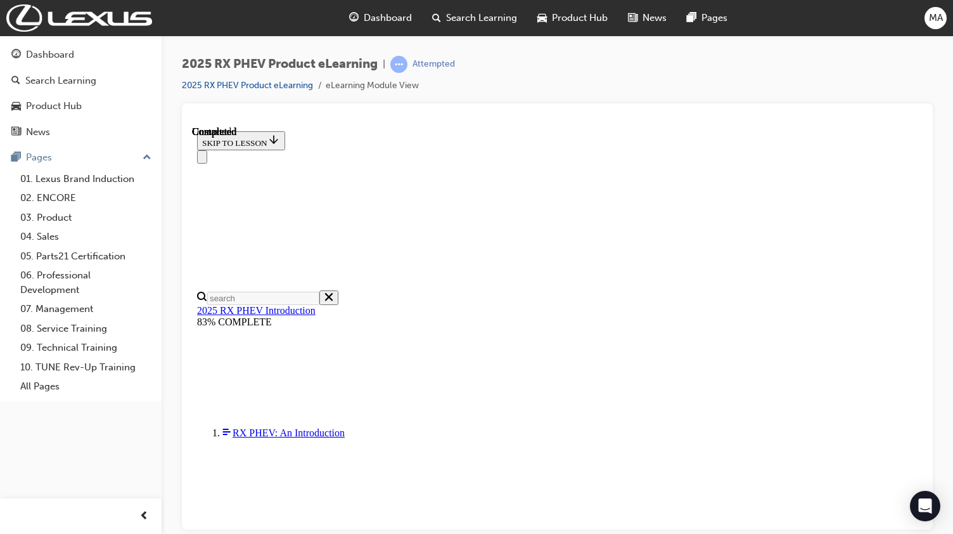
scroll to position [292, 0]
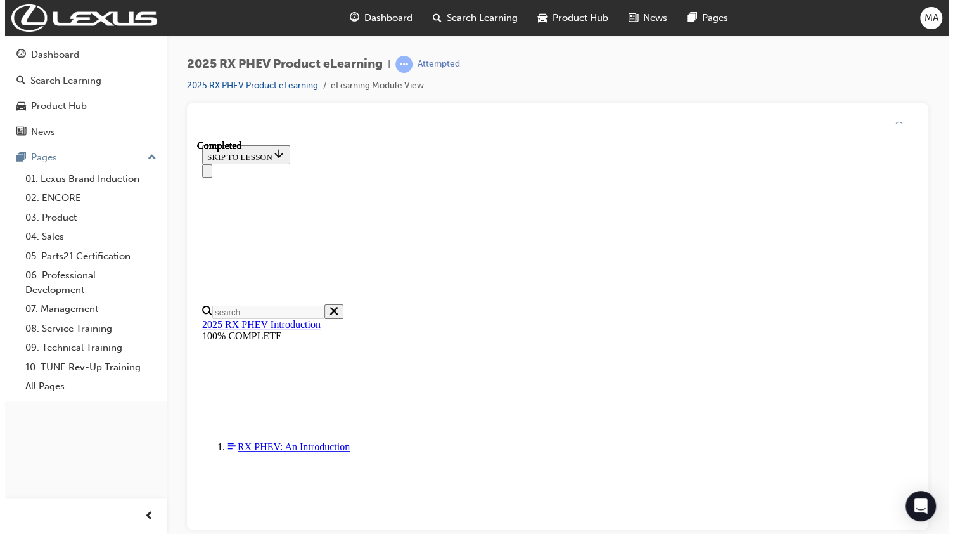
scroll to position [472, 0]
